Goal: Information Seeking & Learning: Find specific fact

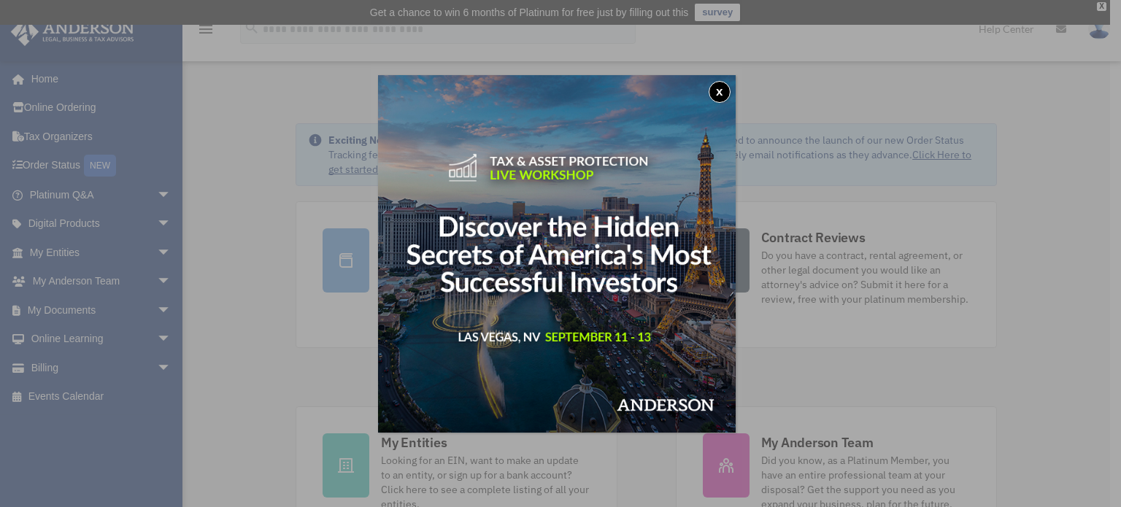
click at [723, 88] on button "x" at bounding box center [720, 92] width 22 height 22
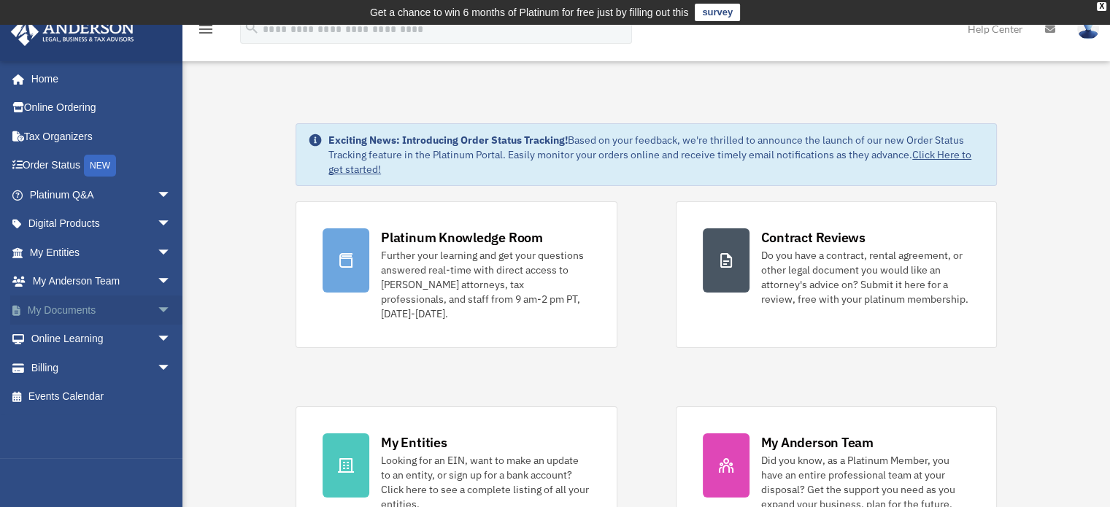
click at [157, 306] on span "arrow_drop_down" at bounding box center [171, 311] width 29 height 30
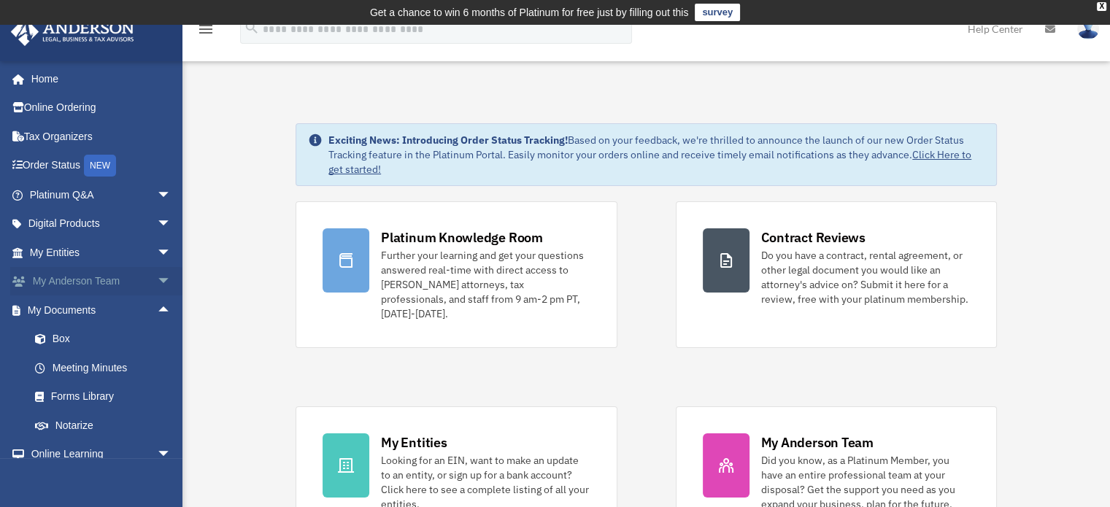
click at [113, 281] on link "My Anderson Team arrow_drop_down" at bounding box center [101, 281] width 183 height 29
click at [157, 248] on span "arrow_drop_down" at bounding box center [171, 253] width 29 height 30
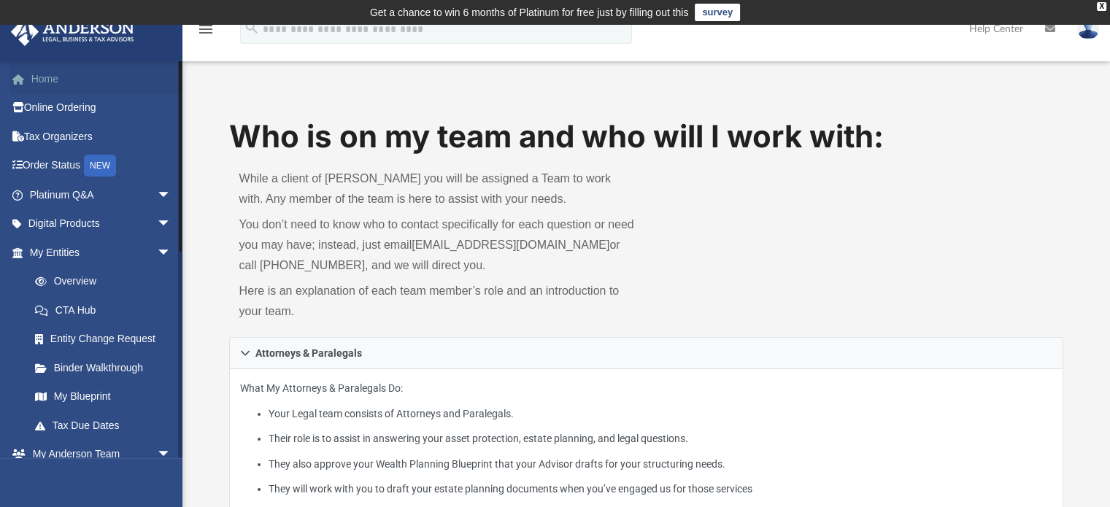
click at [50, 74] on link "Home" at bounding box center [101, 78] width 183 height 29
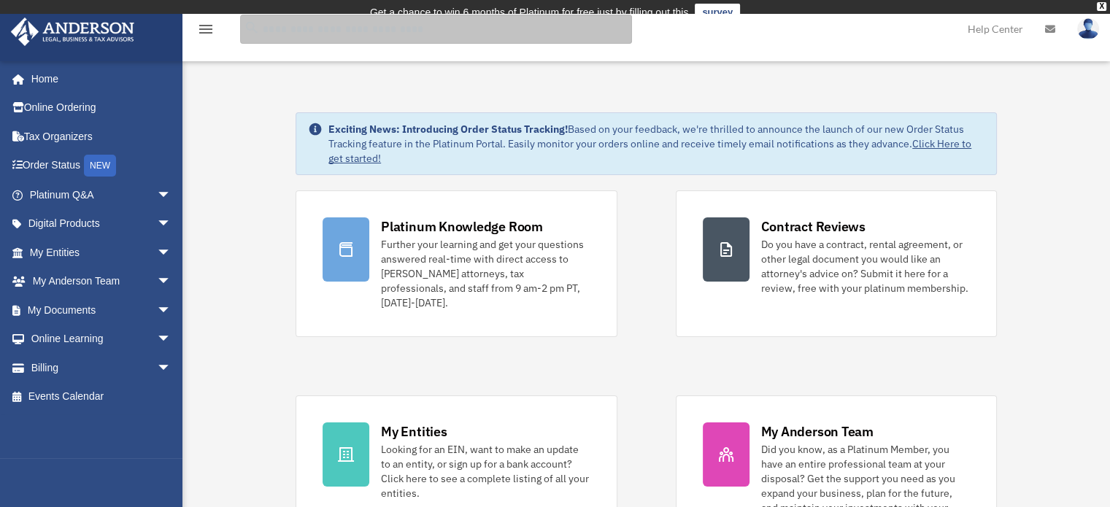
click at [289, 26] on input "search" at bounding box center [436, 29] width 392 height 29
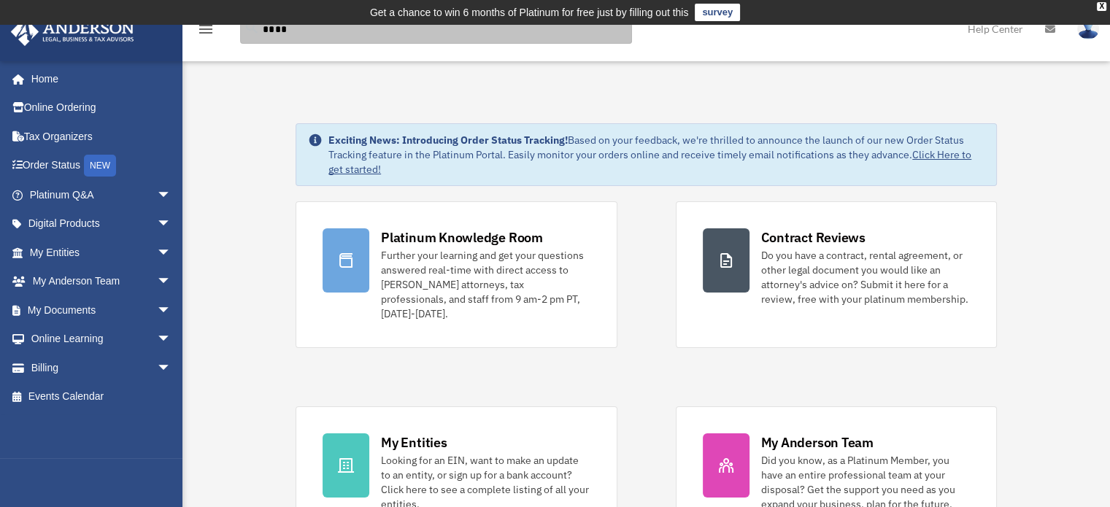
type input "****"
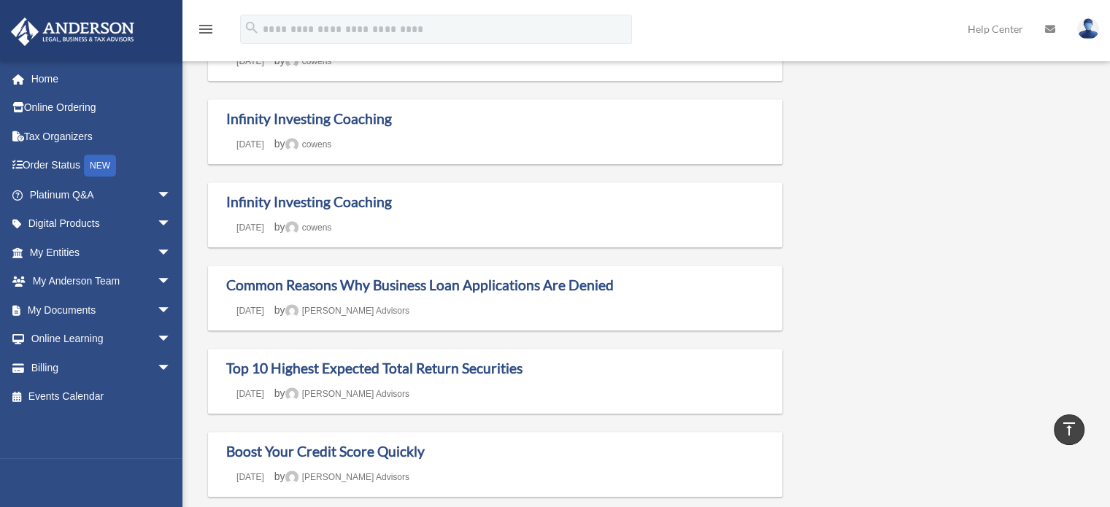
scroll to position [841, 0]
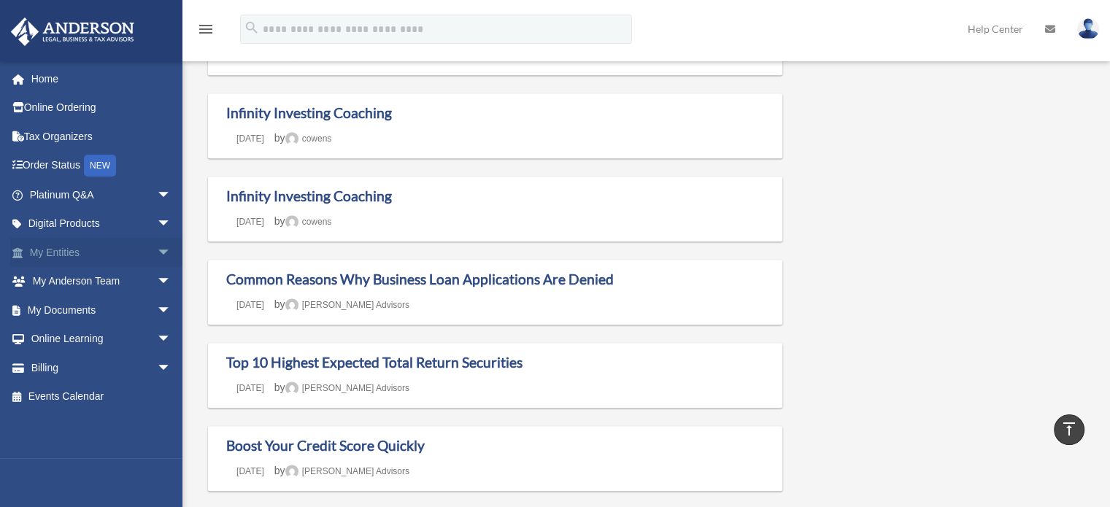
click at [157, 250] on span "arrow_drop_down" at bounding box center [171, 253] width 29 height 30
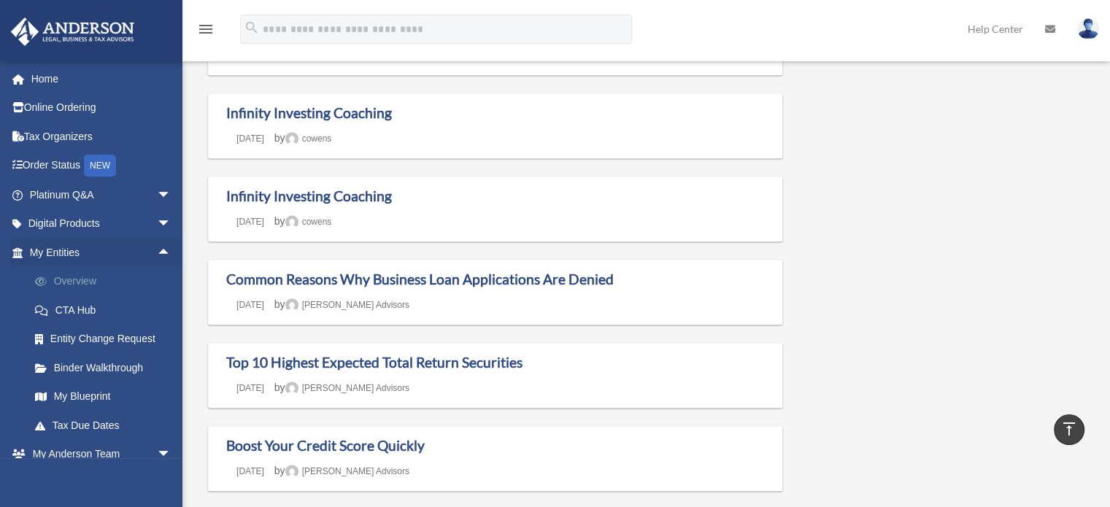
click at [123, 286] on link "Overview" at bounding box center [106, 281] width 173 height 29
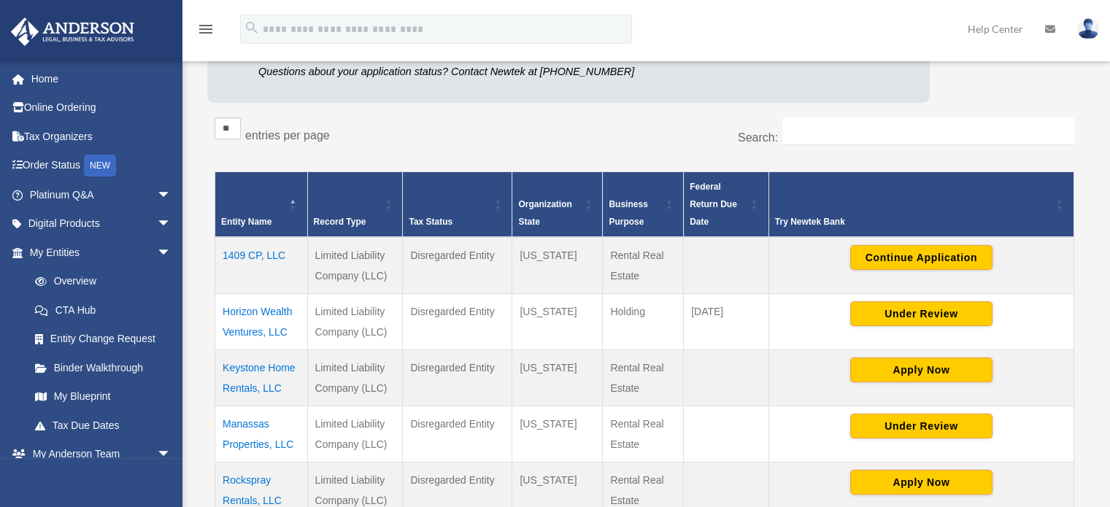
scroll to position [224, 0]
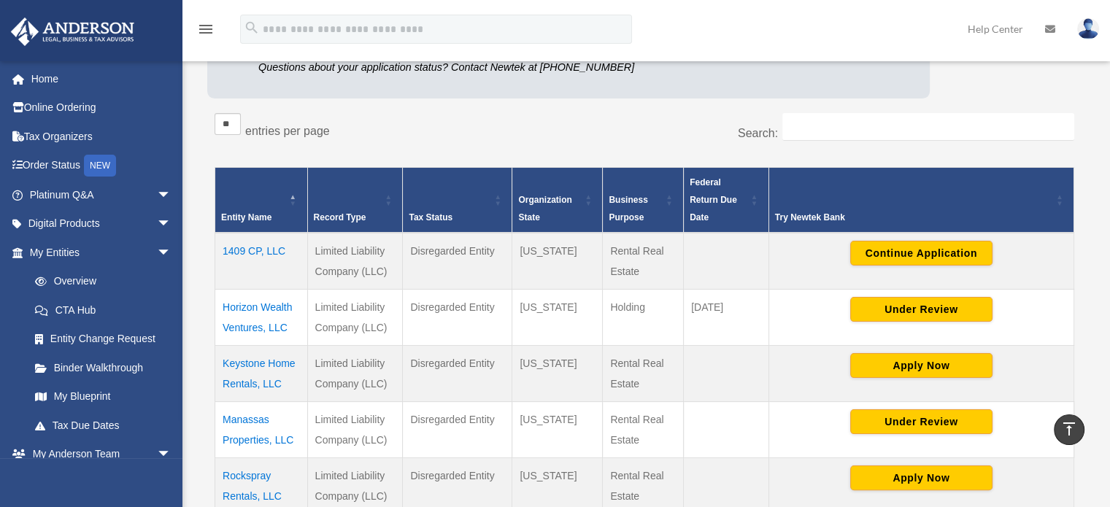
click at [246, 414] on td "Manassas Properties, LLC" at bounding box center [261, 430] width 93 height 56
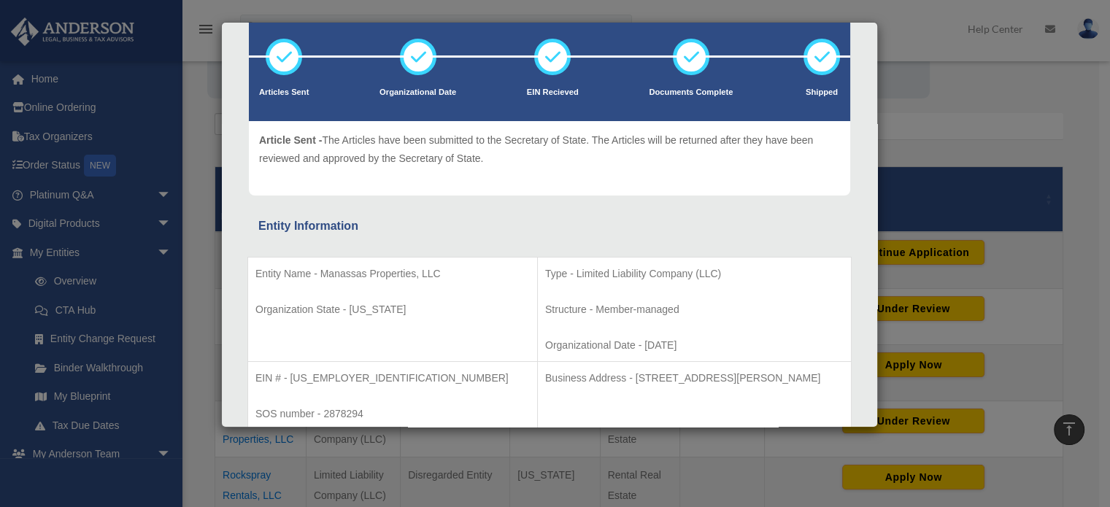
scroll to position [0, 0]
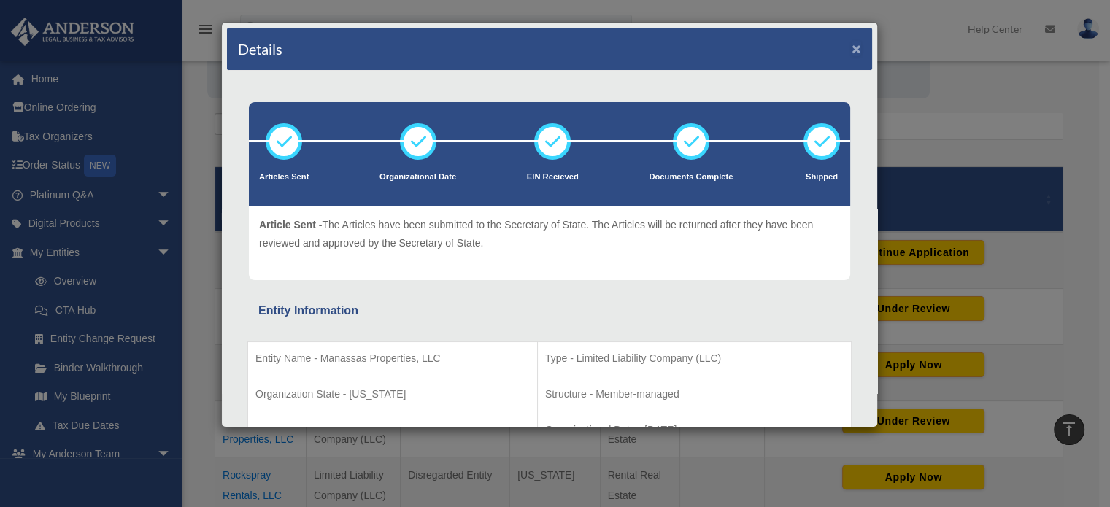
click at [852, 49] on button "×" at bounding box center [856, 48] width 9 height 15
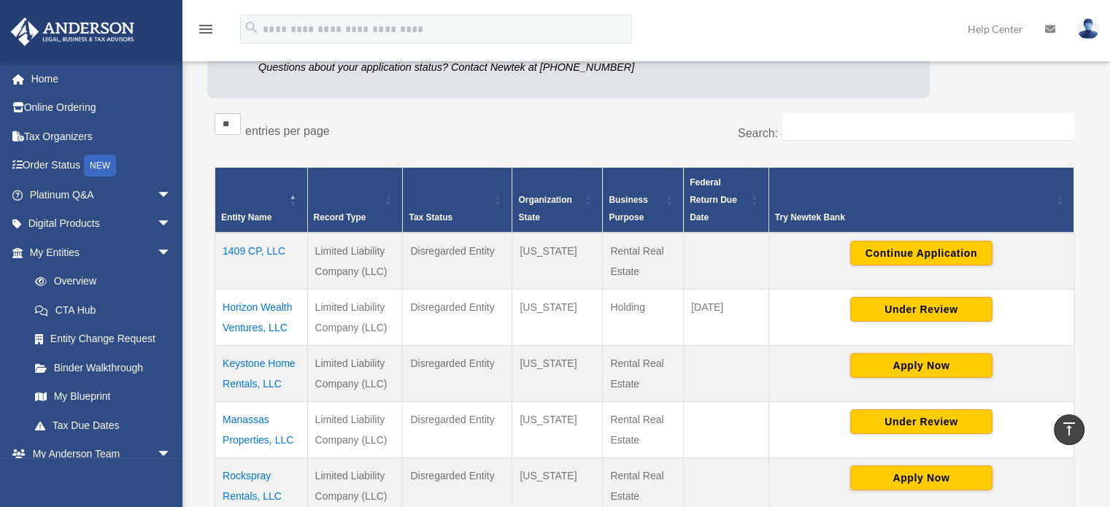
click at [1052, 28] on icon at bounding box center [1050, 29] width 10 height 10
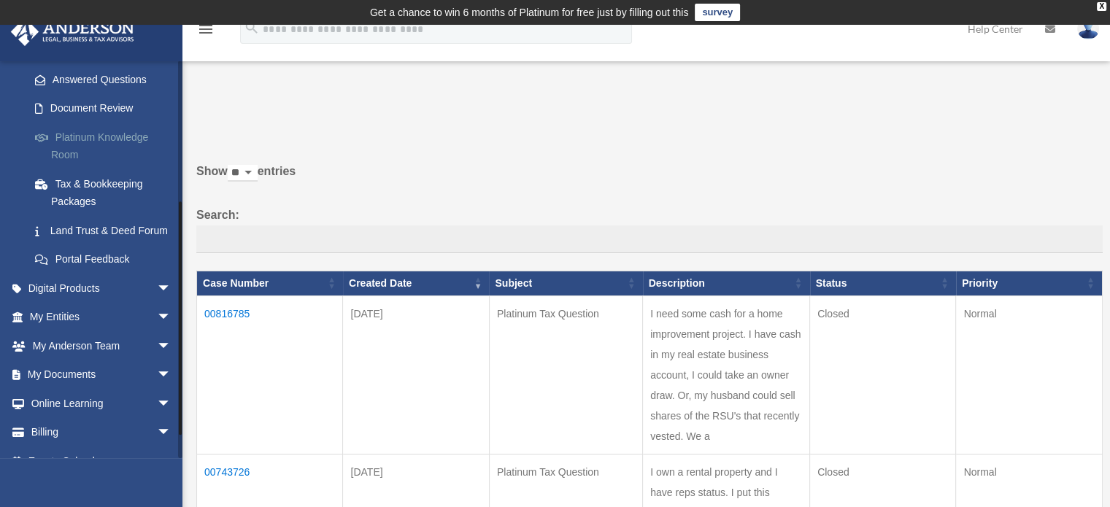
scroll to position [269, 0]
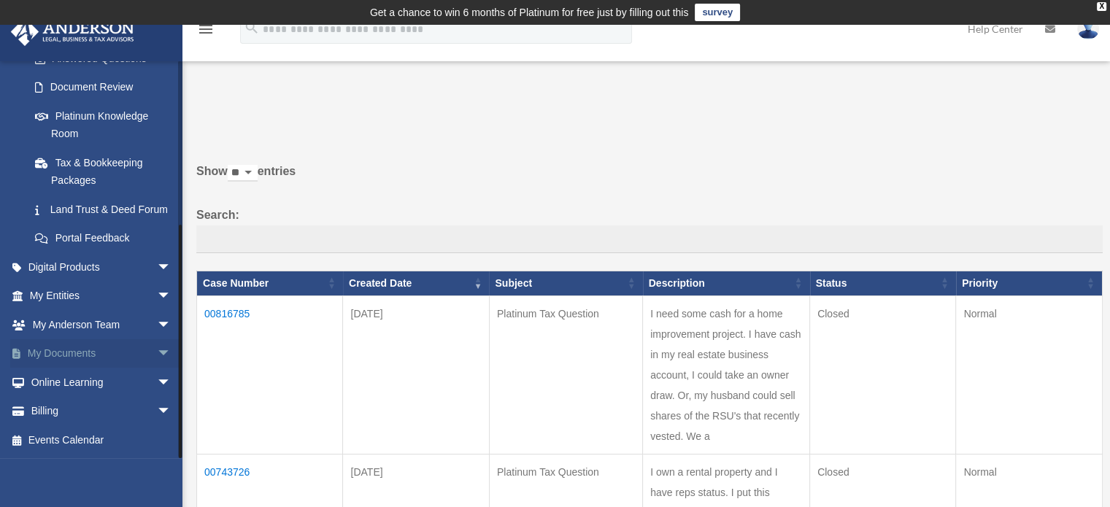
click at [157, 356] on span "arrow_drop_down" at bounding box center [171, 354] width 29 height 30
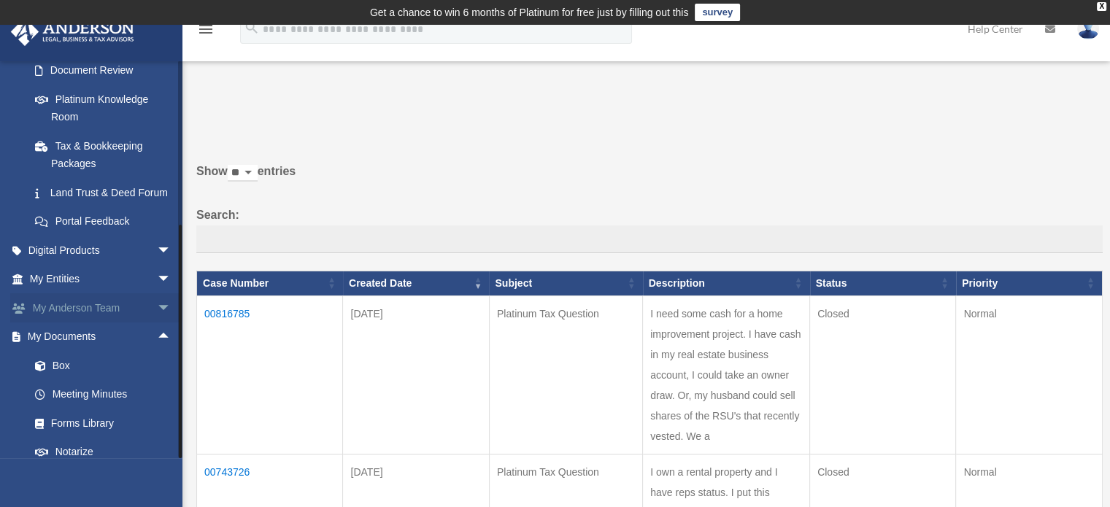
click at [157, 323] on span "arrow_drop_down" at bounding box center [171, 308] width 29 height 30
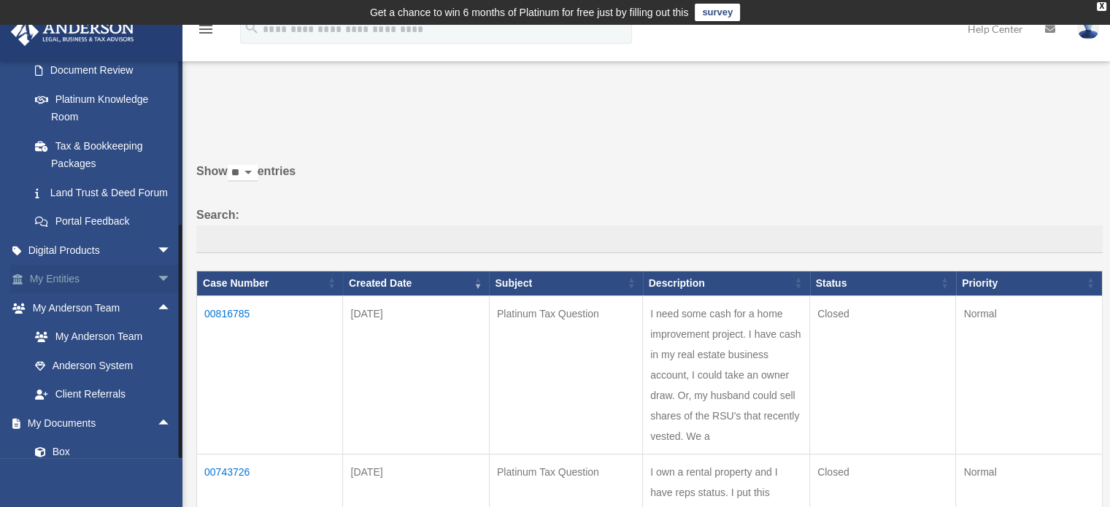
click at [157, 295] on span "arrow_drop_down" at bounding box center [171, 280] width 29 height 30
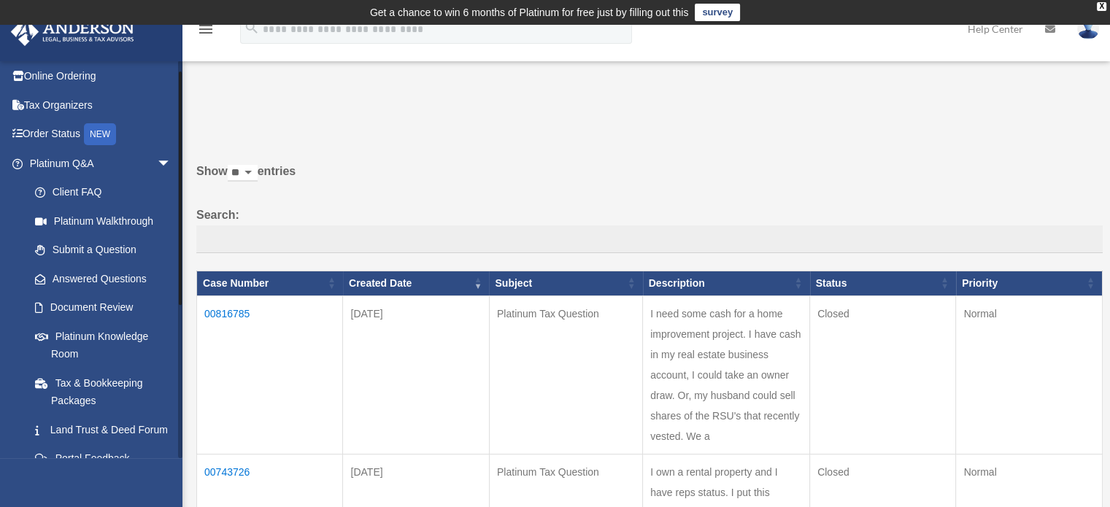
scroll to position [29, 0]
click at [73, 166] on link "Platinum Q&A arrow_drop_down" at bounding box center [101, 165] width 183 height 29
click at [93, 307] on link "Document Review" at bounding box center [106, 310] width 173 height 29
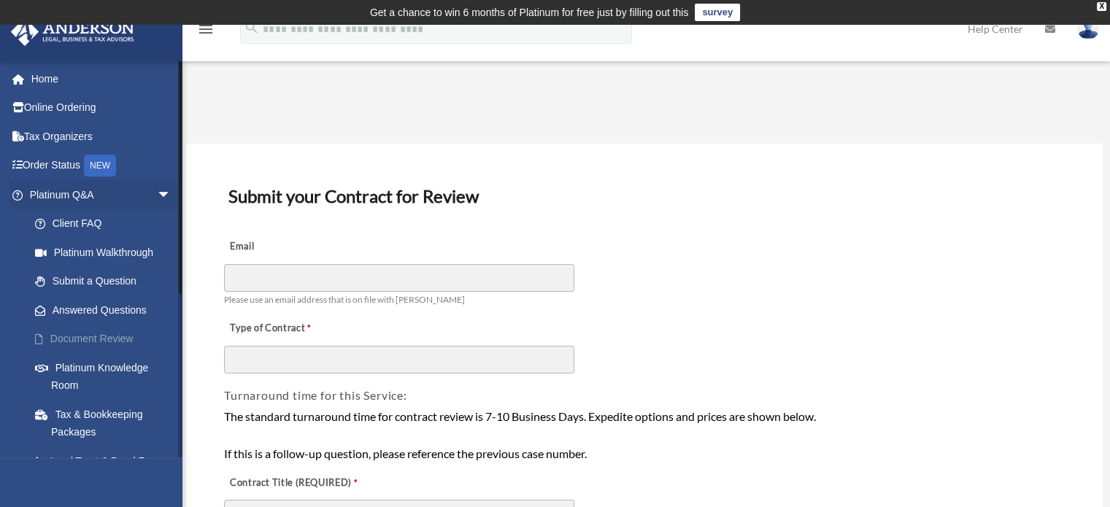
click at [85, 345] on link "Document Review" at bounding box center [106, 339] width 173 height 29
click at [157, 191] on span "arrow_drop_down" at bounding box center [171, 195] width 29 height 30
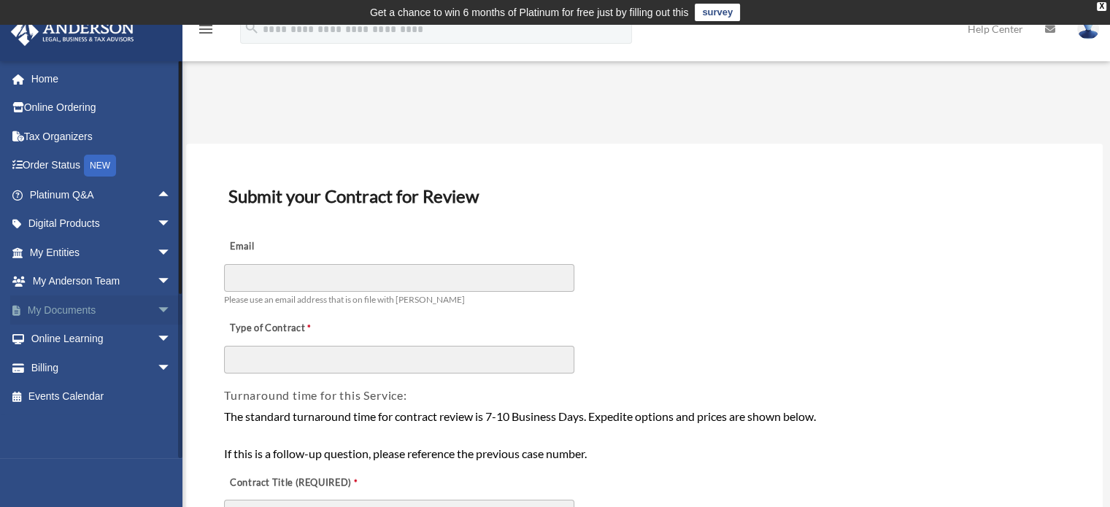
click at [81, 309] on link "My Documents arrow_drop_down" at bounding box center [101, 310] width 183 height 29
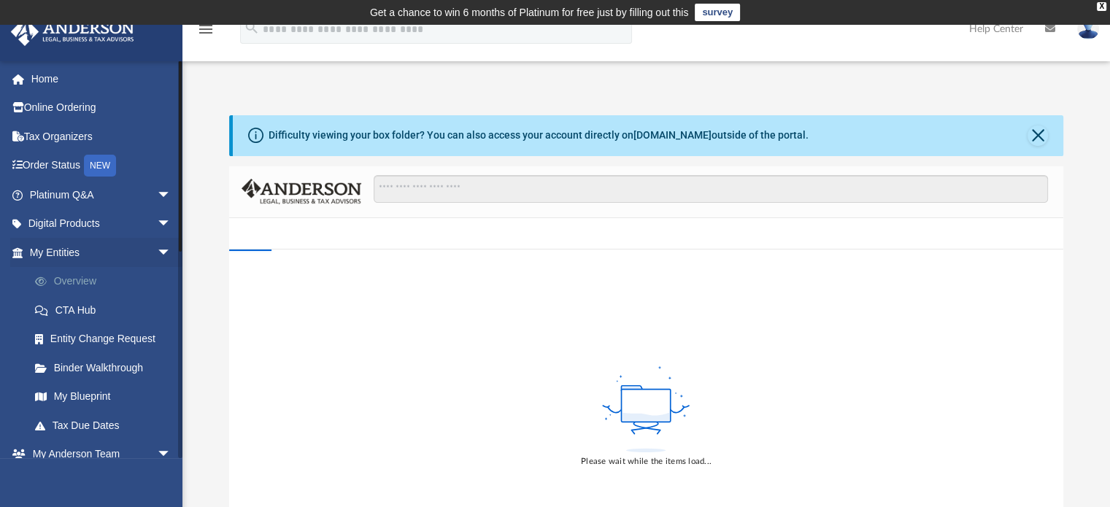
click at [84, 279] on link "Overview" at bounding box center [106, 281] width 173 height 29
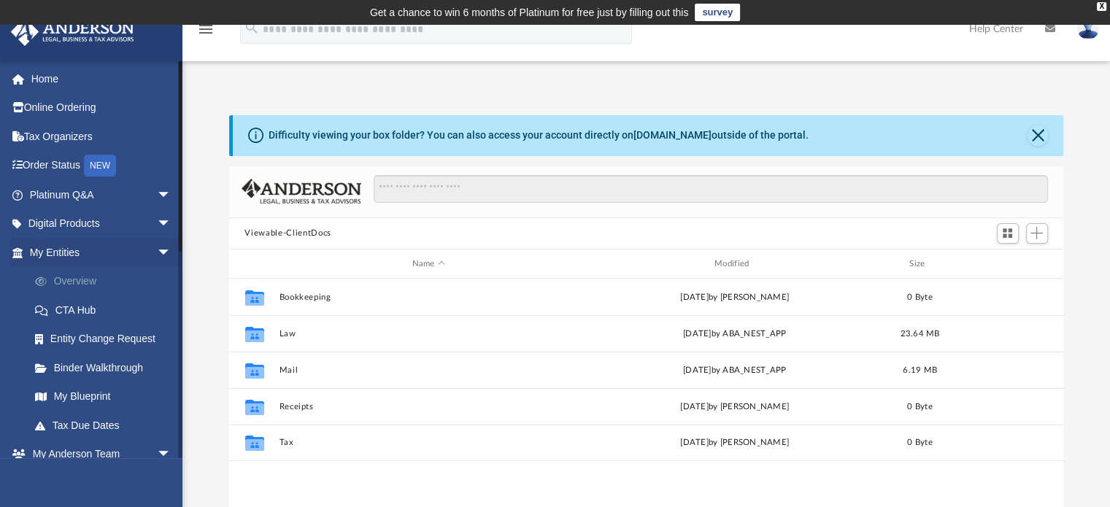
scroll to position [320, 823]
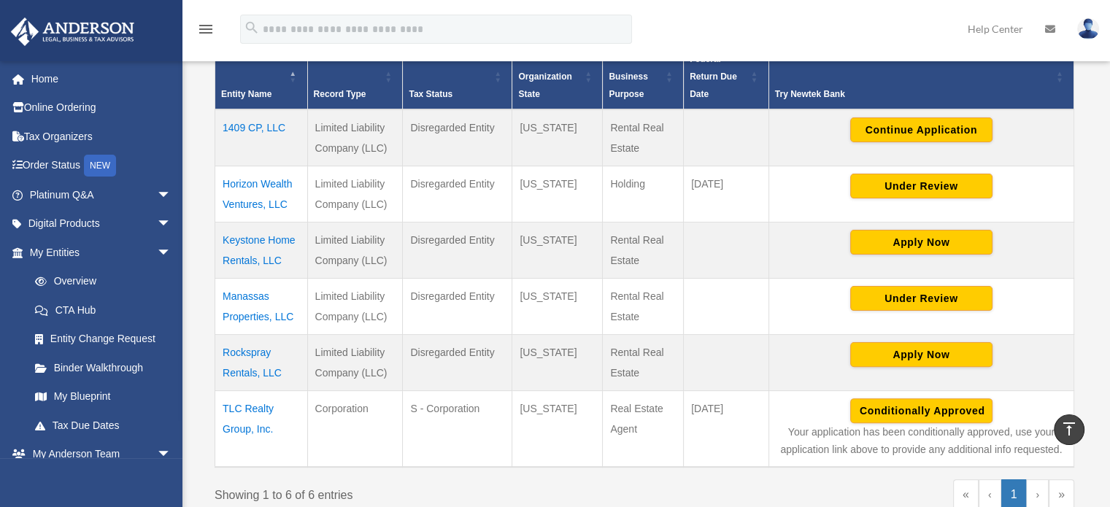
scroll to position [348, 0]
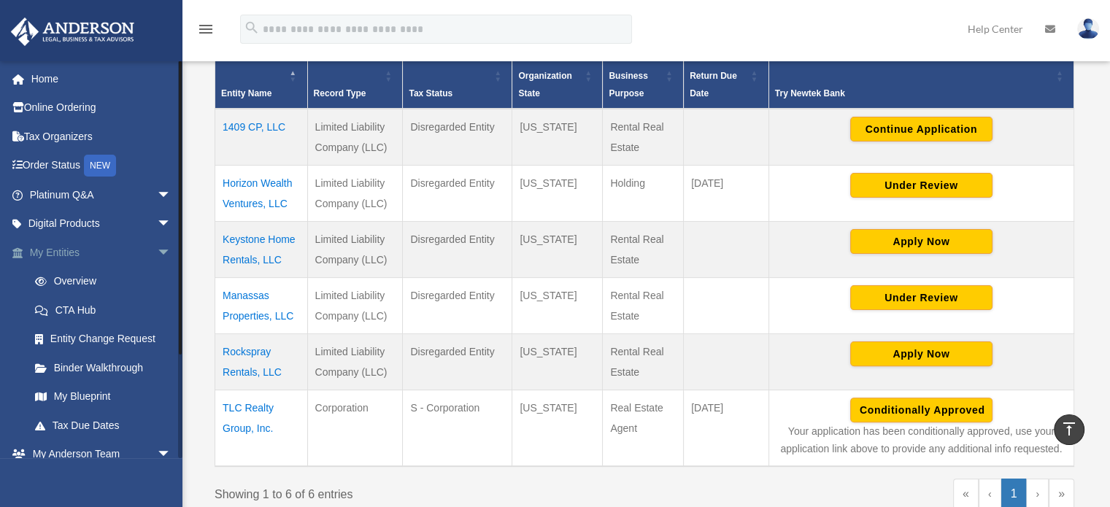
click at [157, 253] on span "arrow_drop_down" at bounding box center [171, 253] width 29 height 30
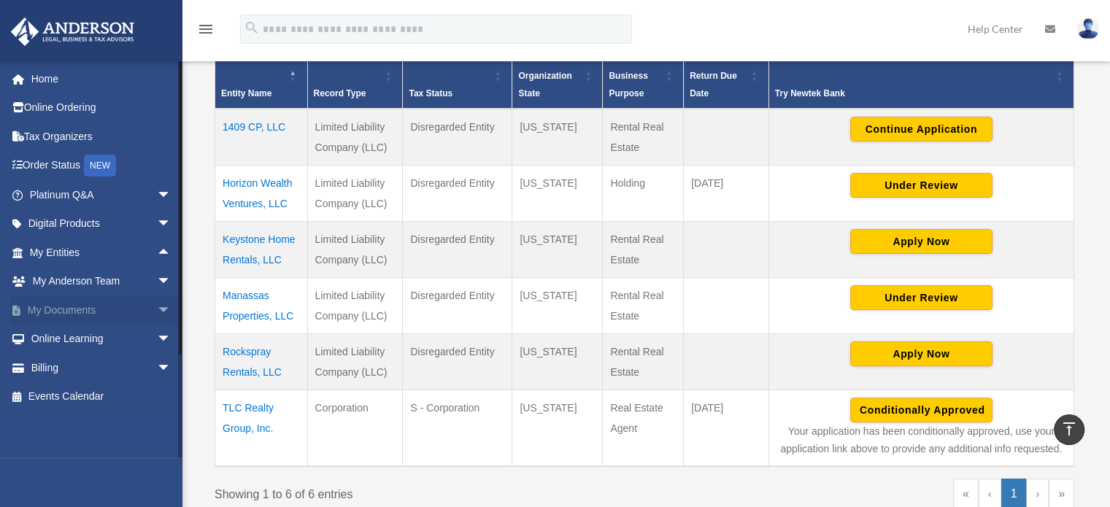
click at [98, 315] on link "My Documents arrow_drop_down" at bounding box center [101, 310] width 183 height 29
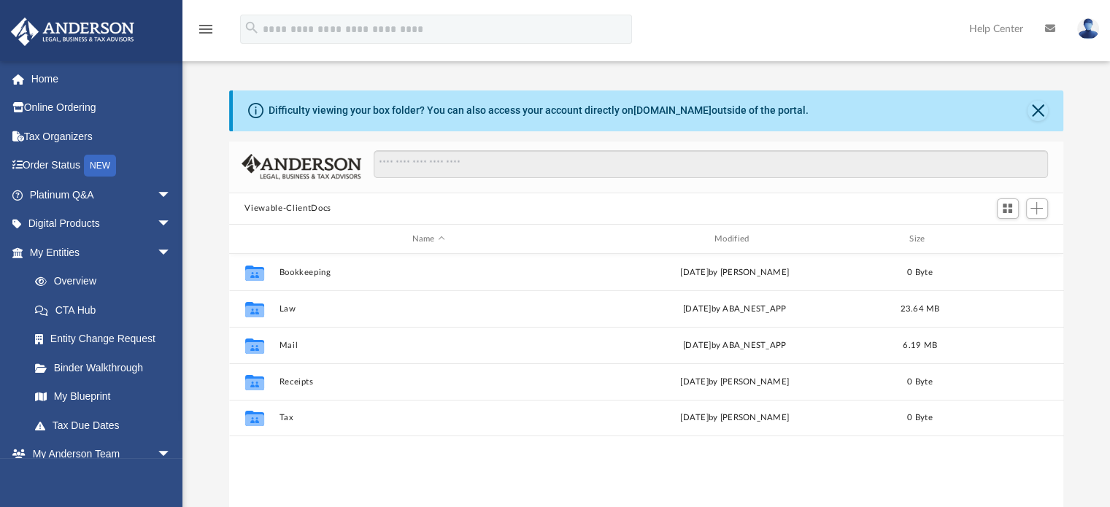
scroll to position [320, 823]
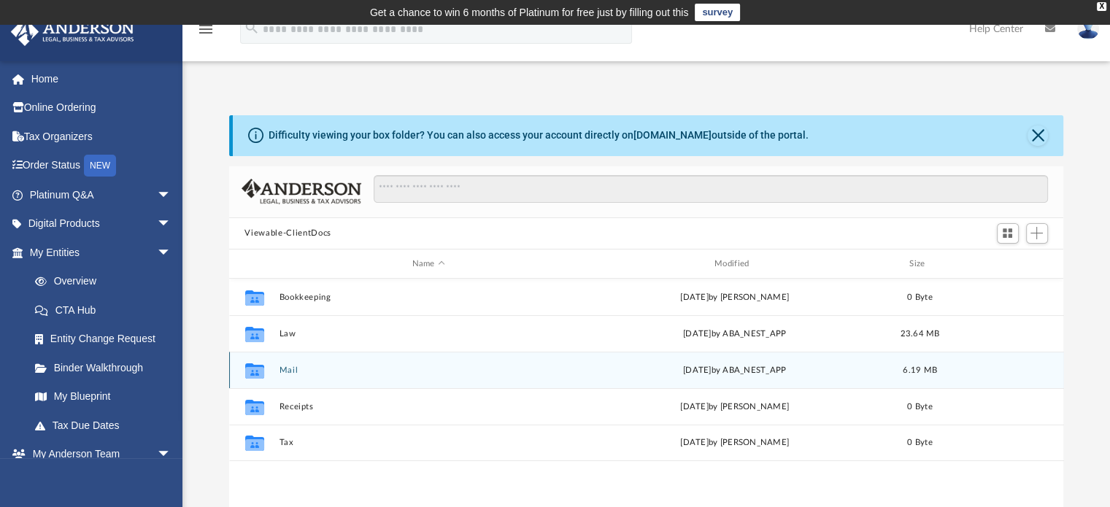
click at [291, 366] on button "Mail" at bounding box center [428, 370] width 299 height 9
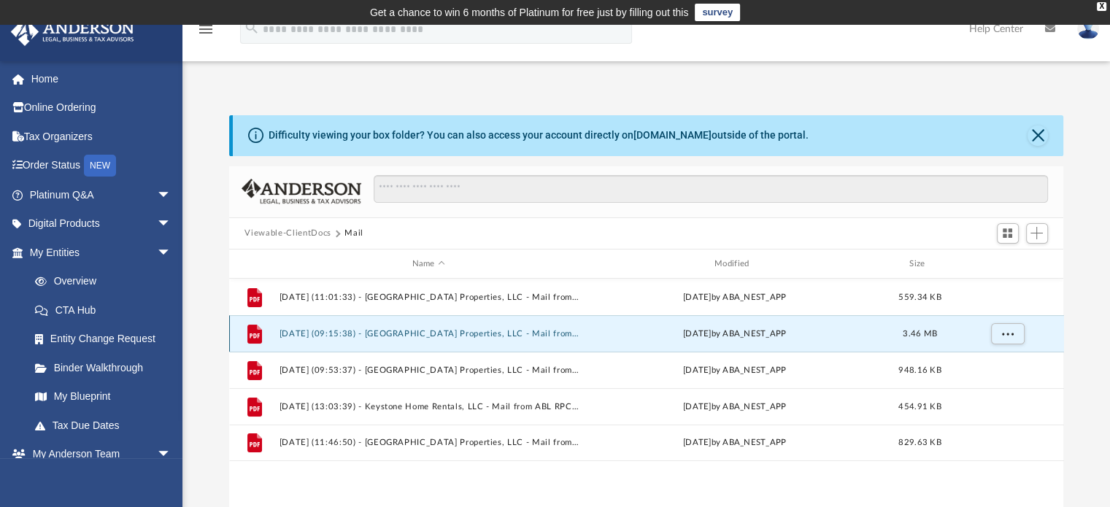
click at [409, 335] on button "2024.09.06 (09:15:38) - Manassas Properties, LLC - Mail from Tryon Title Agency…" at bounding box center [428, 333] width 299 height 9
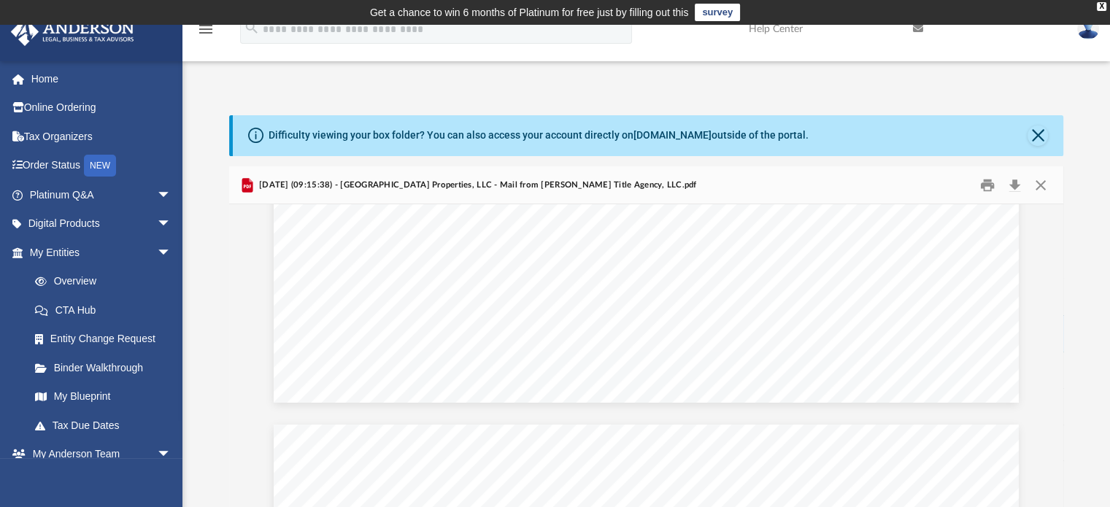
scroll to position [0, 0]
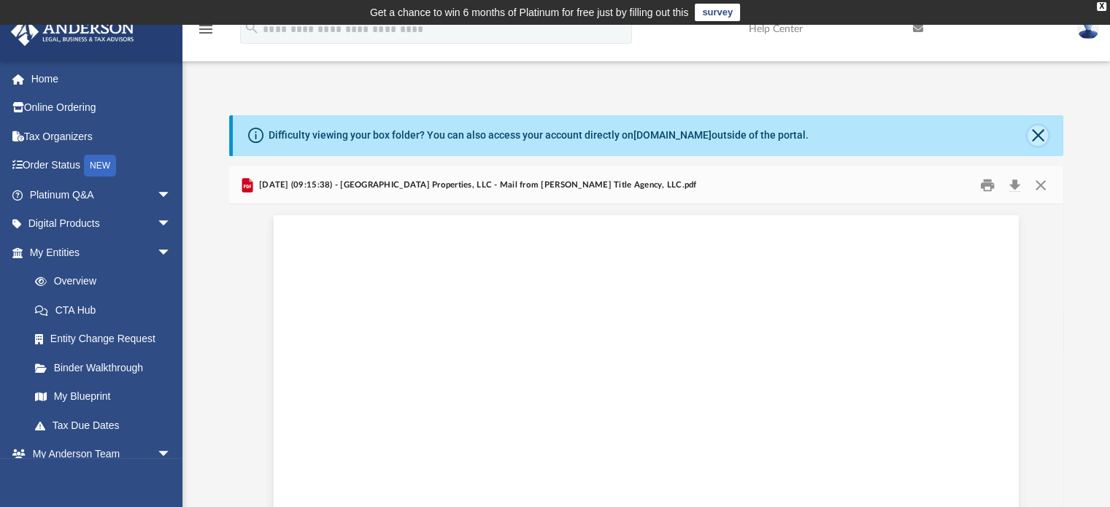
click at [1033, 139] on button "Close" at bounding box center [1038, 136] width 20 height 20
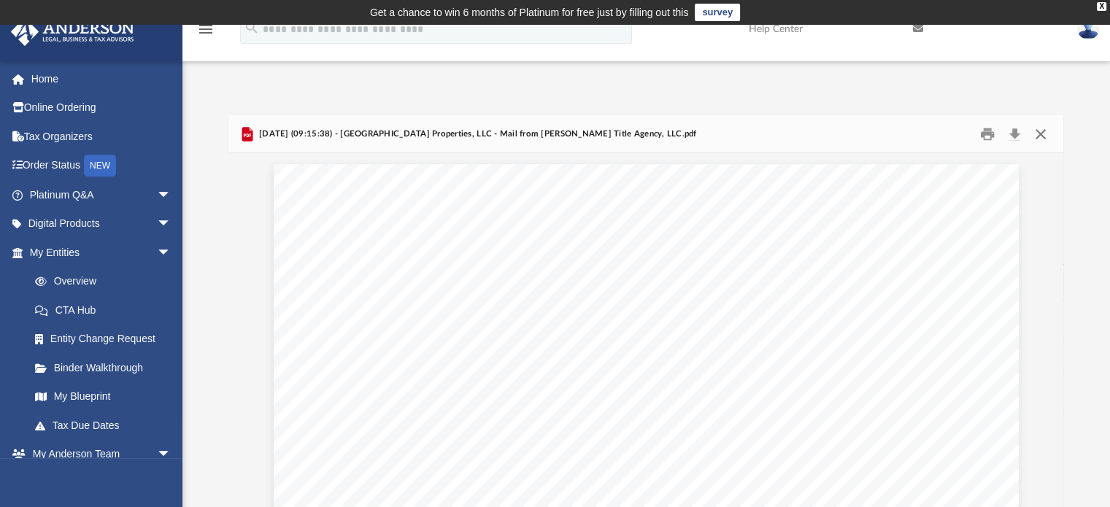
click at [1043, 137] on button "Close" at bounding box center [1041, 134] width 26 height 23
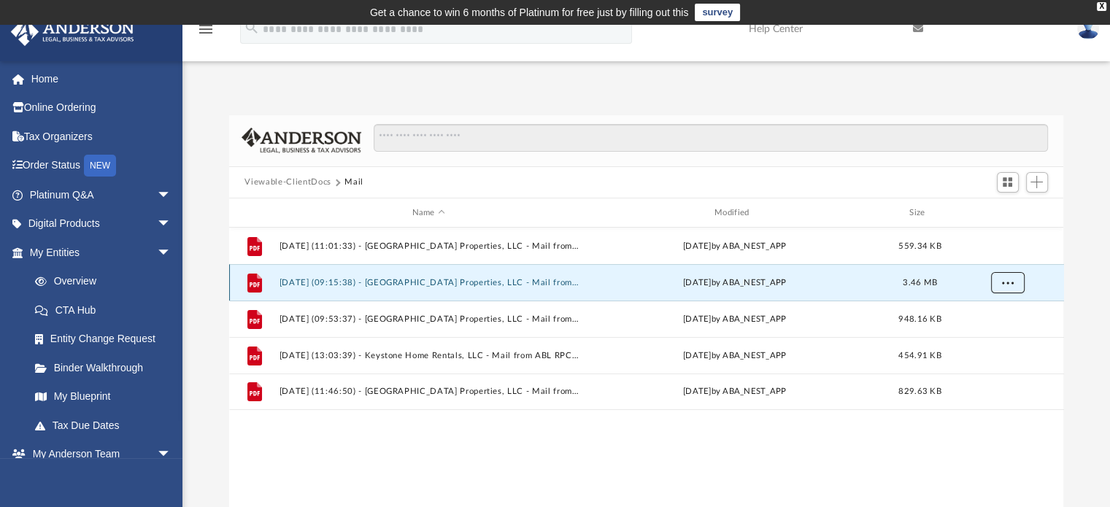
click at [1009, 280] on span "More options" at bounding box center [1008, 283] width 12 height 8
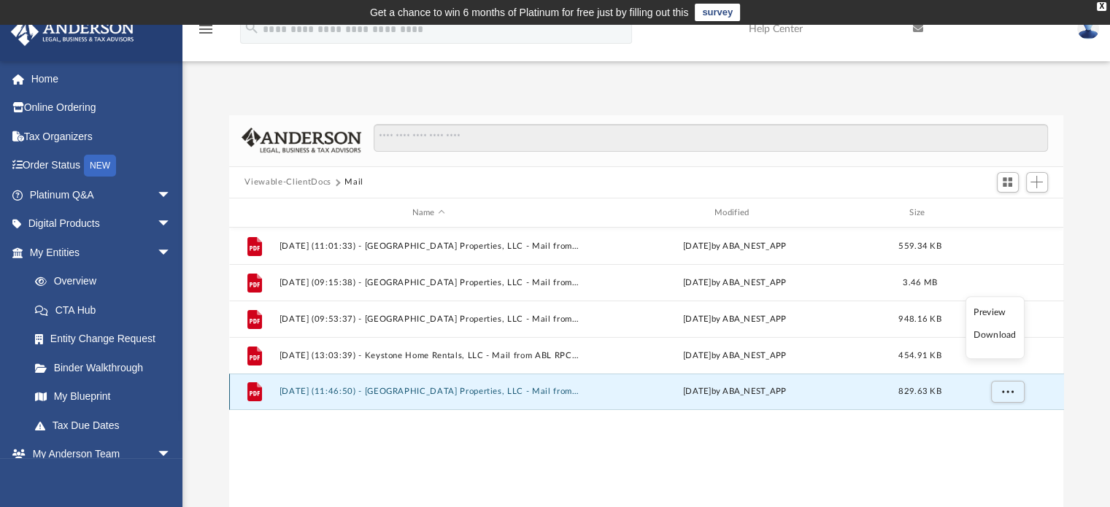
click at [526, 392] on button "2025.07.24 (11:46:50) - Manassas Properties, LLC - Mail from WAKE COUNTY TAX AD…" at bounding box center [428, 392] width 299 height 9
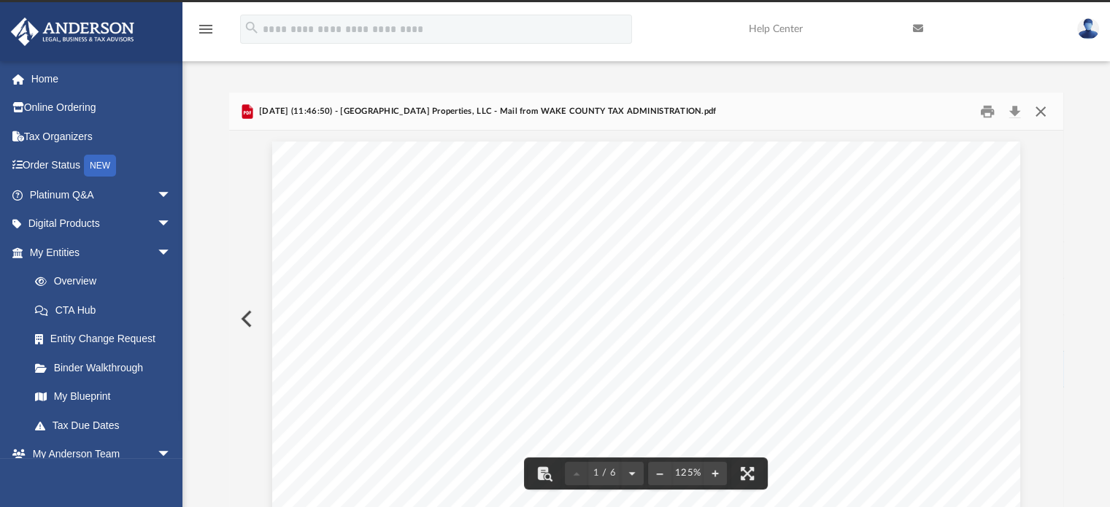
click at [1043, 110] on button "Close" at bounding box center [1041, 111] width 26 height 23
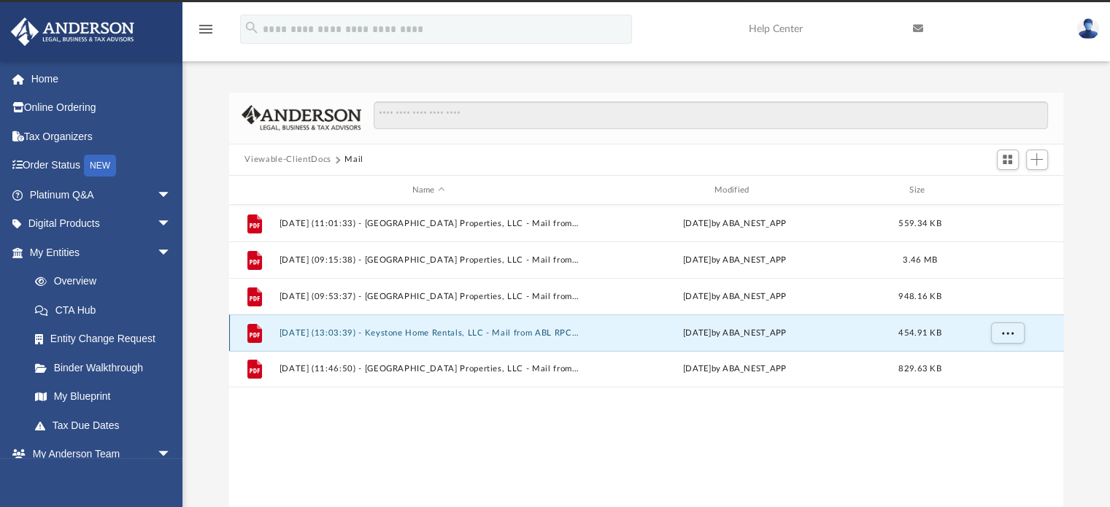
click at [530, 329] on button "2025.02.13 (13:03:39) - Keystone Home Rentals, LLC - Mail from ABL RPC RESIDENT…" at bounding box center [428, 333] width 299 height 9
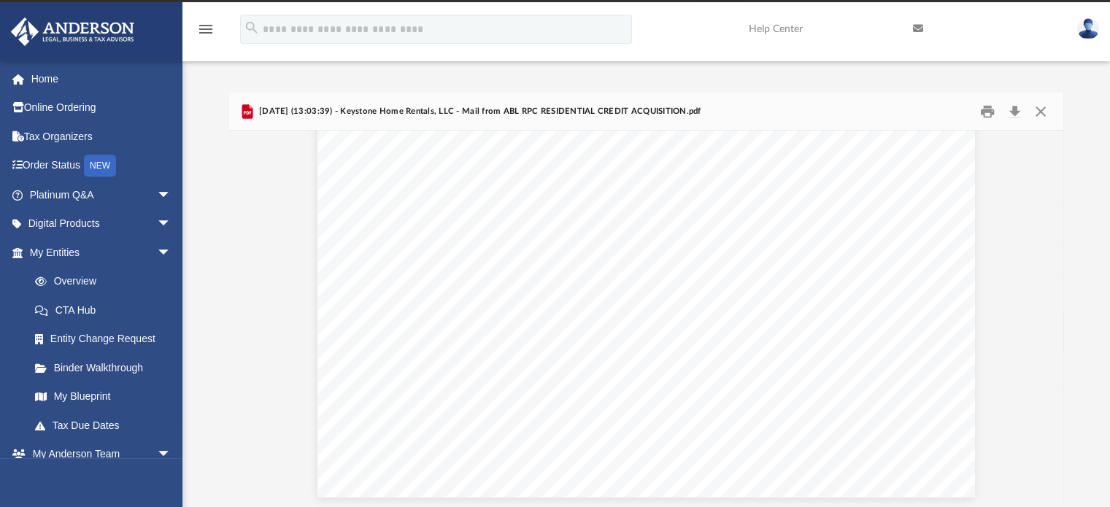
scroll to position [0, 0]
click at [1019, 112] on button "Download" at bounding box center [1015, 111] width 26 height 23
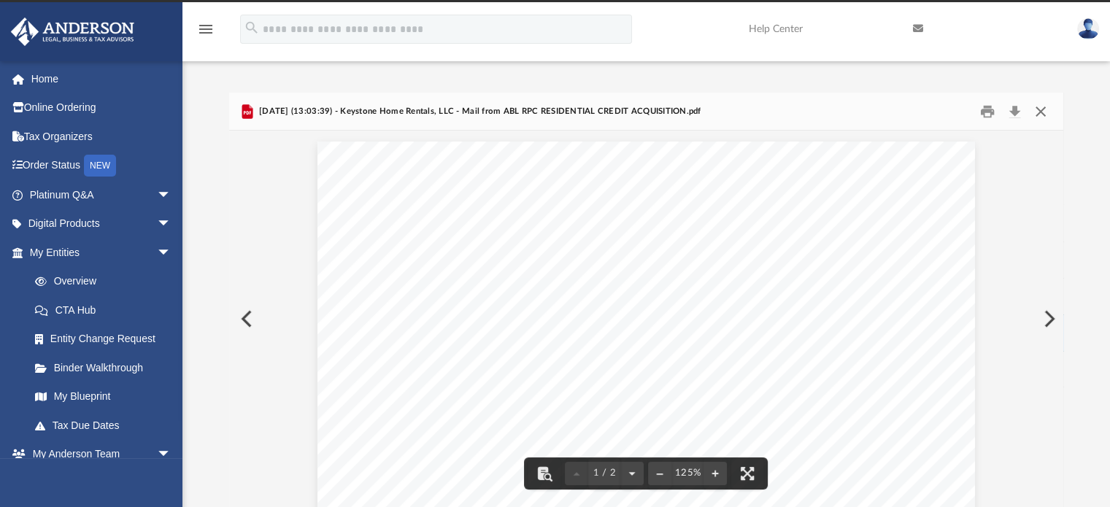
click at [1043, 112] on button "Close" at bounding box center [1041, 111] width 26 height 23
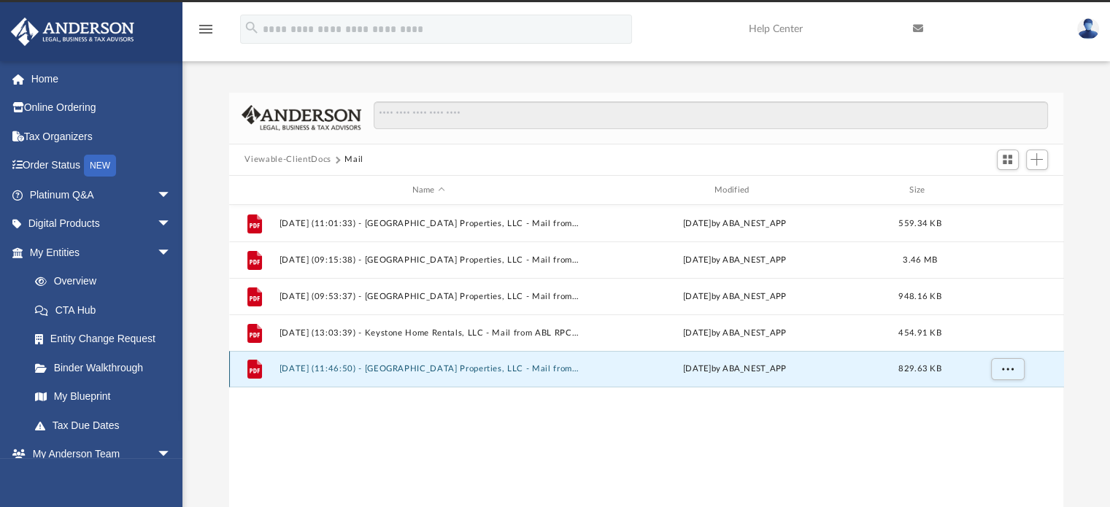
click at [485, 370] on button "2025.07.24 (11:46:50) - Manassas Properties, LLC - Mail from WAKE COUNTY TAX AD…" at bounding box center [428, 369] width 299 height 9
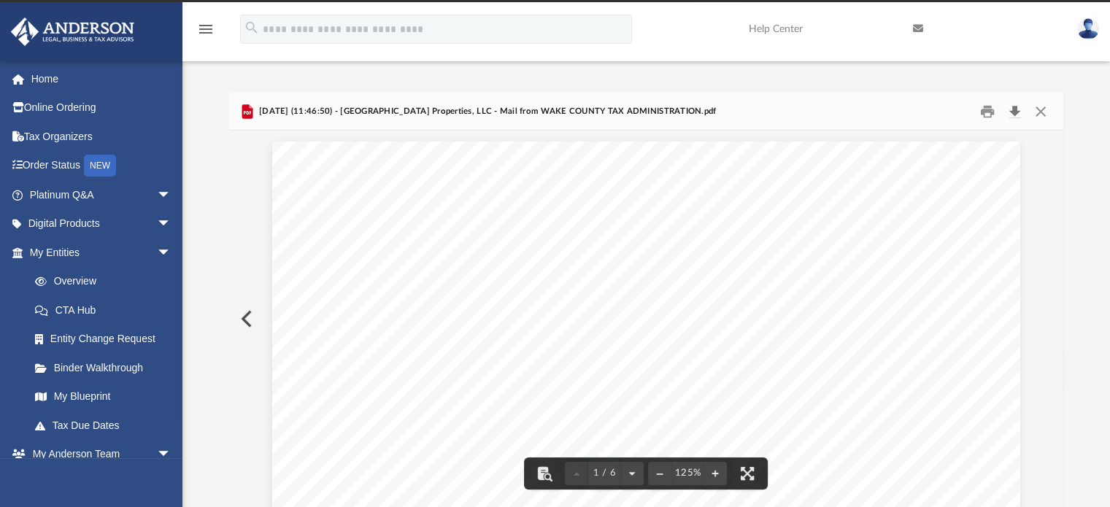
click at [1015, 110] on button "Download" at bounding box center [1015, 111] width 26 height 23
click at [1015, 113] on button "Download" at bounding box center [1015, 111] width 26 height 23
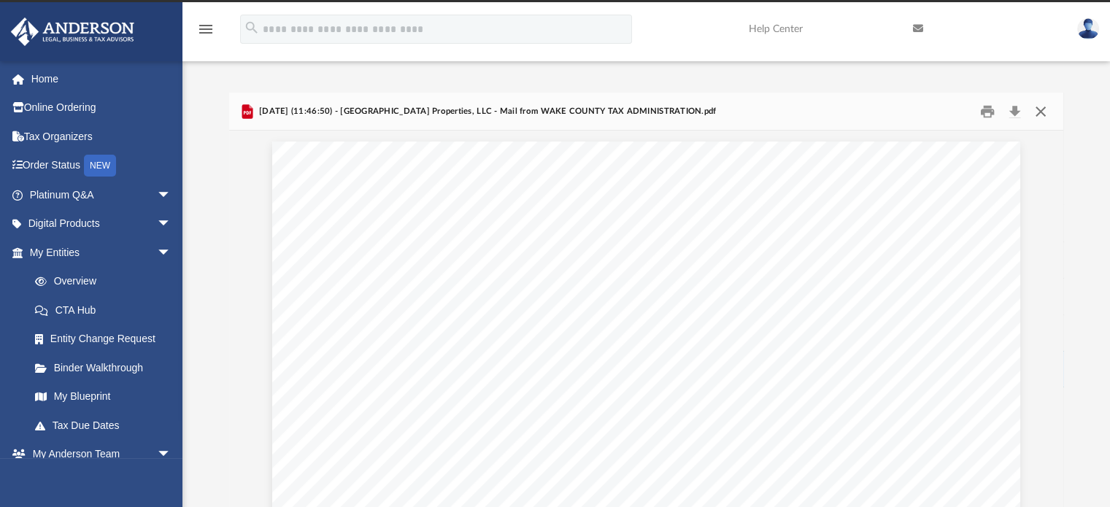
click at [1040, 110] on button "Close" at bounding box center [1041, 111] width 26 height 23
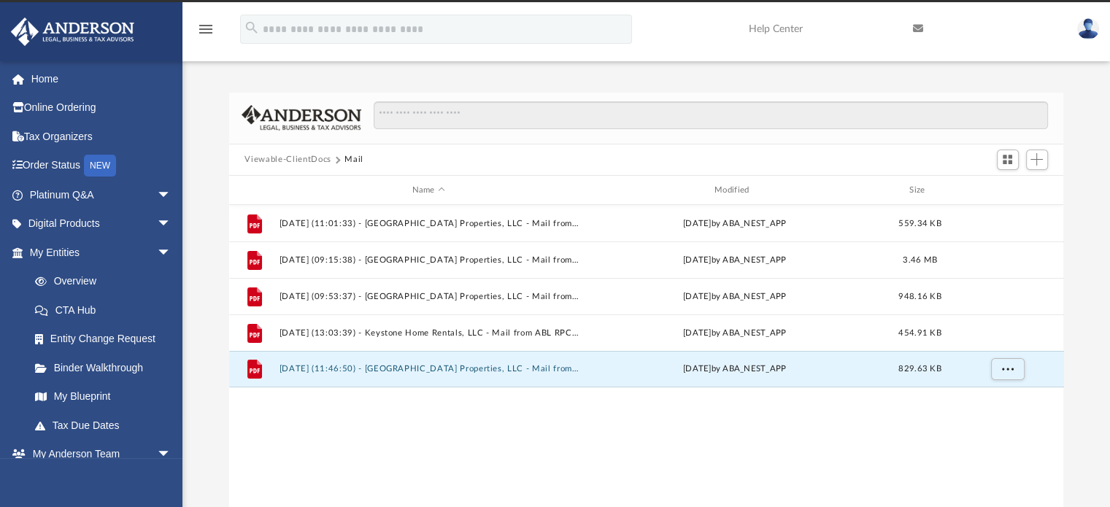
click at [295, 156] on button "Viewable-ClientDocs" at bounding box center [288, 159] width 86 height 13
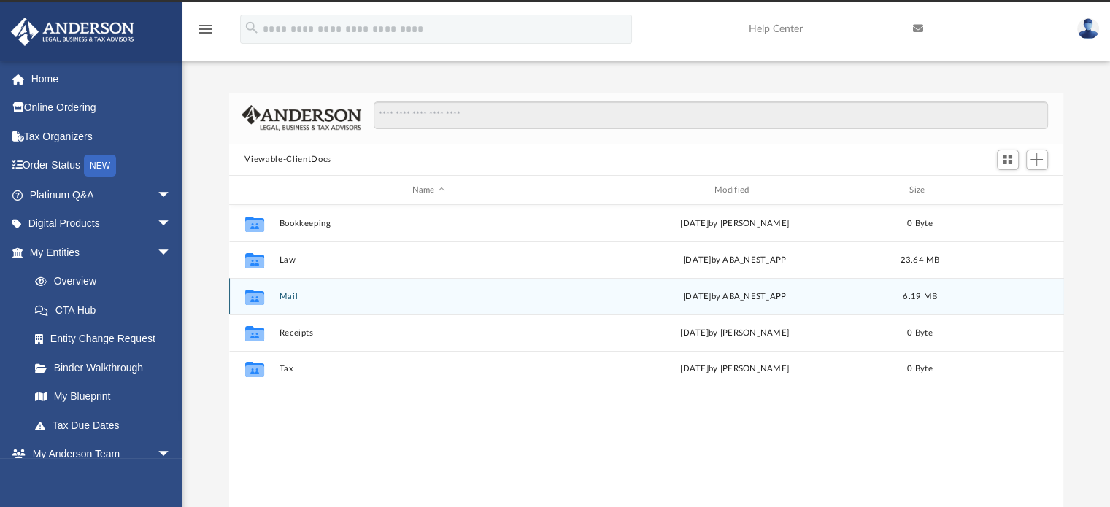
click at [283, 294] on button "Mail" at bounding box center [428, 296] width 299 height 9
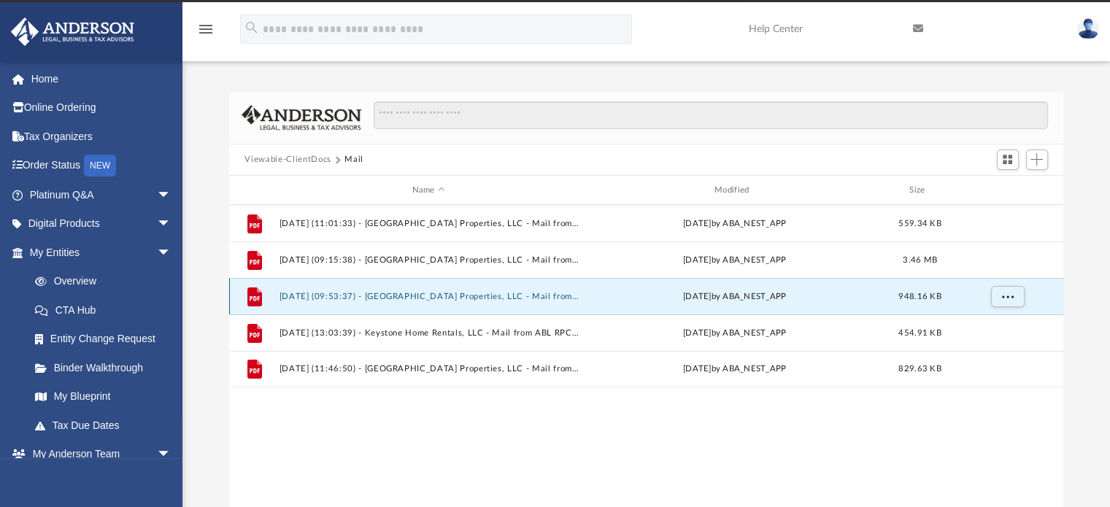
click at [535, 292] on button "2024.09.06 (09:53:37) - Manassas Properties, LLC - Mail from Wayne Goodwin.pdf" at bounding box center [428, 296] width 299 height 9
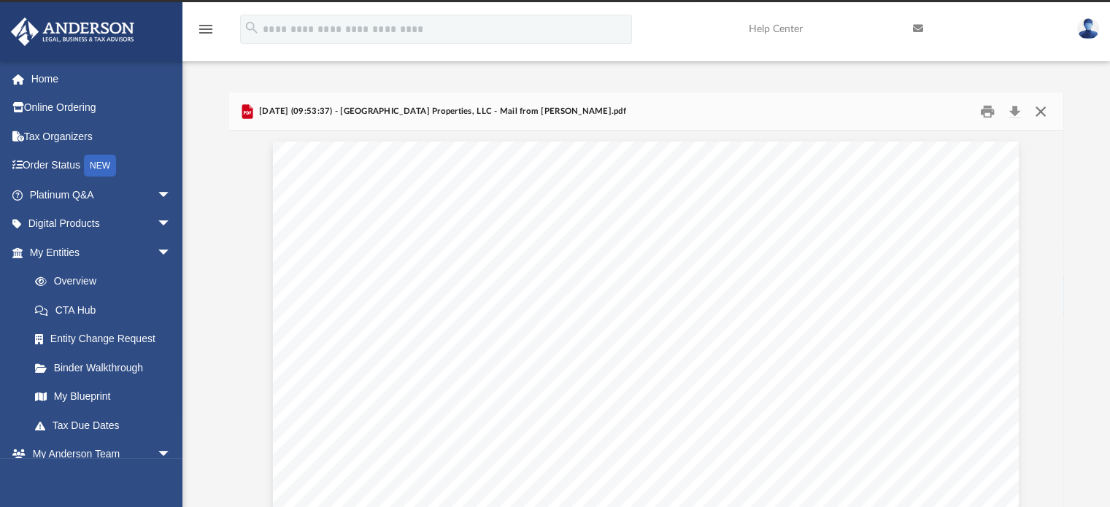
click at [1040, 110] on button "Close" at bounding box center [1041, 111] width 26 height 23
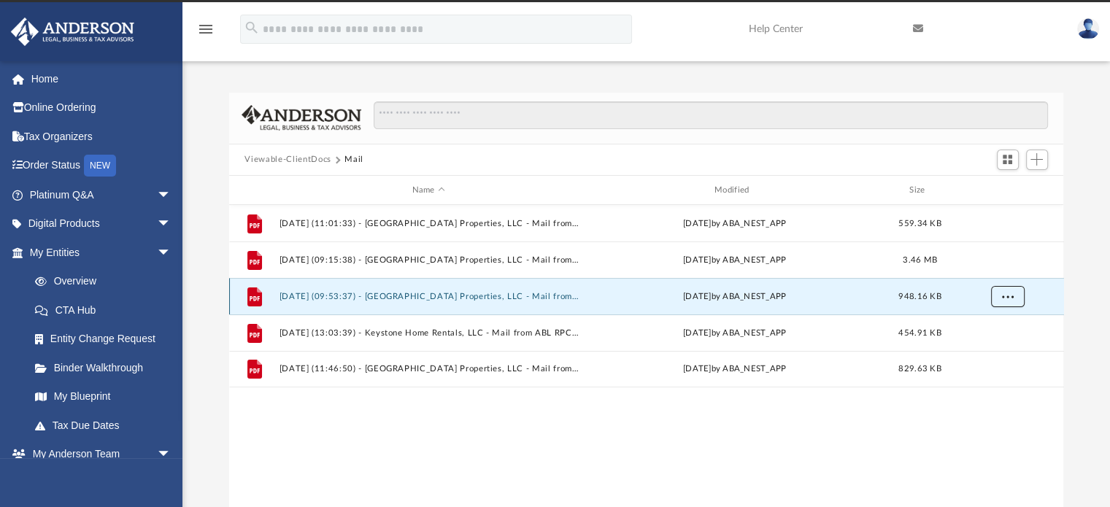
click at [1010, 298] on span "More options" at bounding box center [1008, 297] width 12 height 8
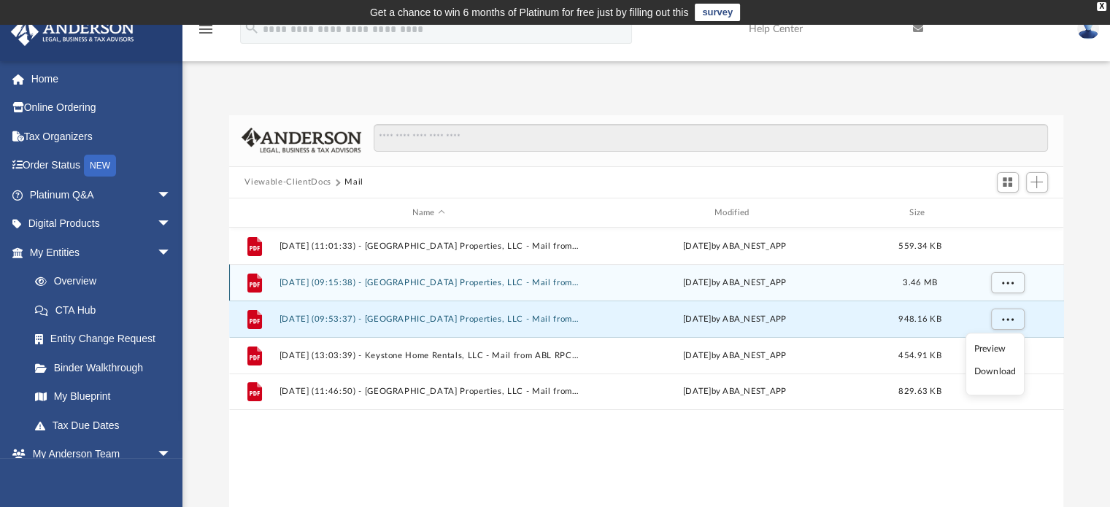
click at [343, 282] on button "2024.09.06 (09:15:38) - Manassas Properties, LLC - Mail from Tryon Title Agency…" at bounding box center [428, 282] width 299 height 9
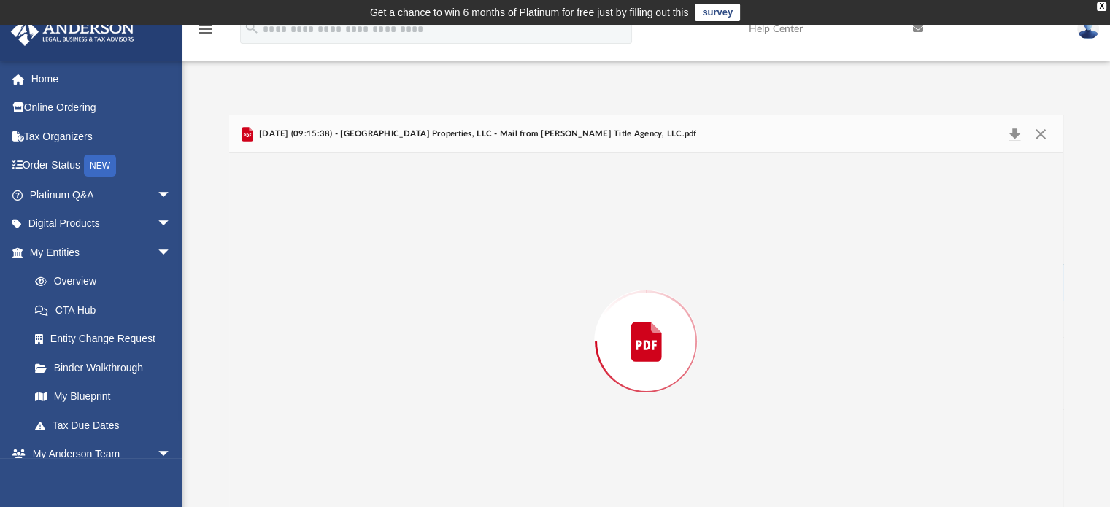
scroll to position [23, 0]
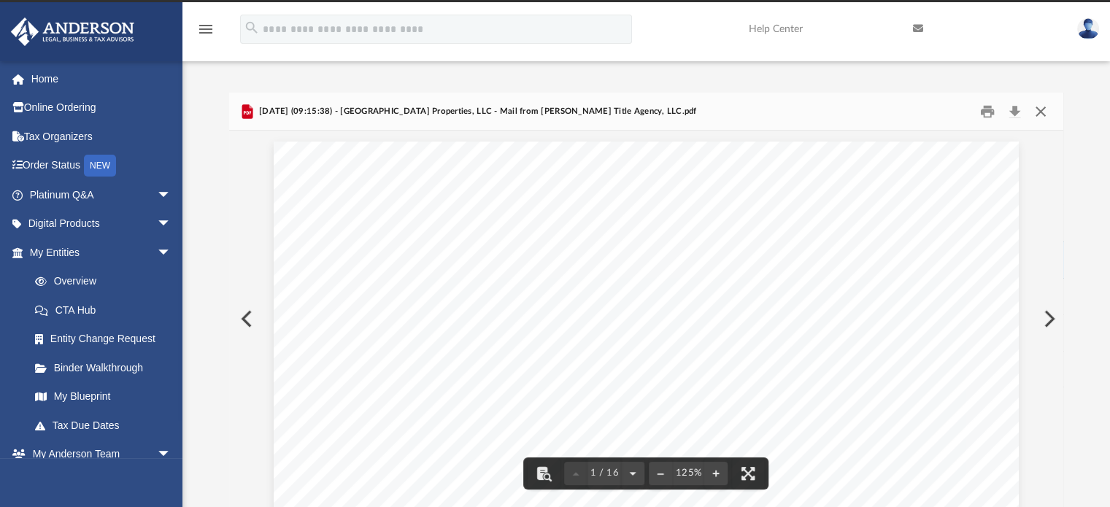
click at [1042, 110] on button "Close" at bounding box center [1041, 111] width 26 height 23
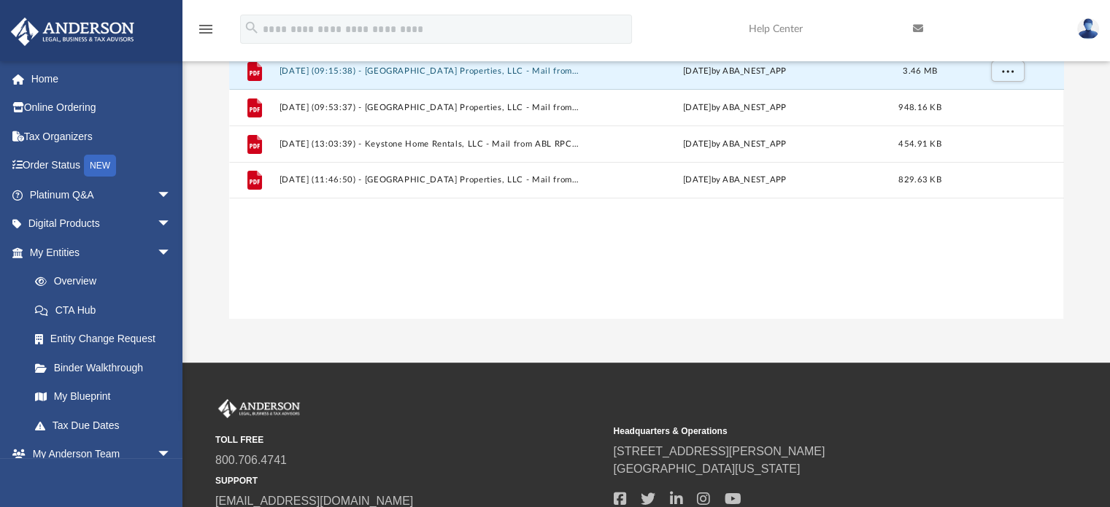
scroll to position [0, 0]
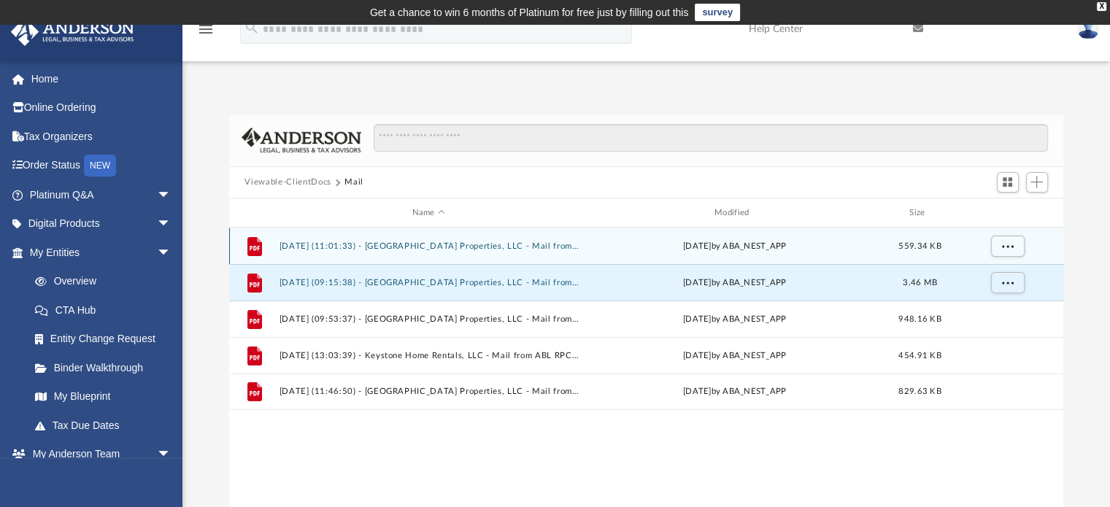
click at [505, 247] on button "2024.08.30 (11:01:33) - Manassas Properties, LLC - Mail from Wake County Tax Ad…" at bounding box center [428, 246] width 299 height 9
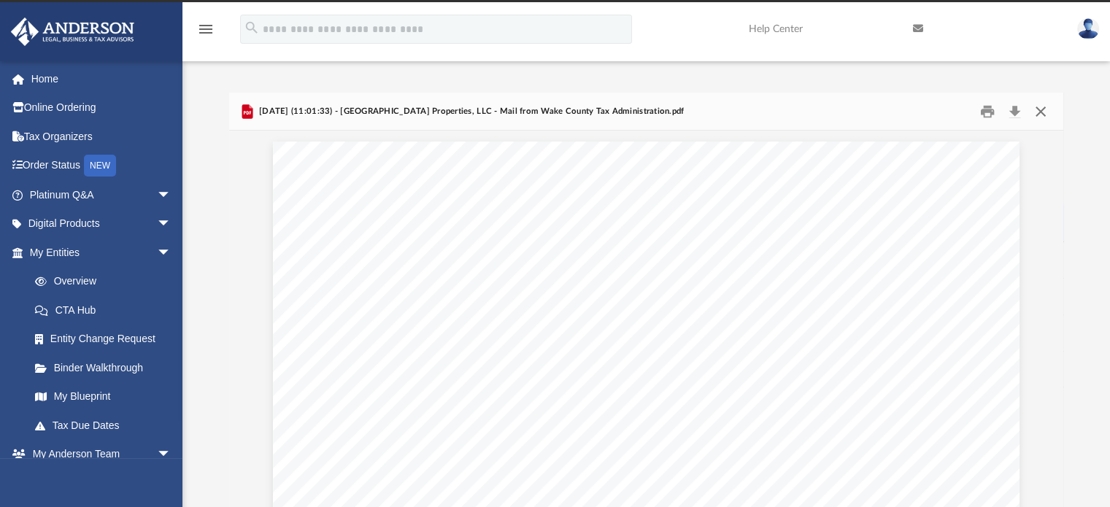
click at [1039, 110] on button "Close" at bounding box center [1041, 111] width 26 height 23
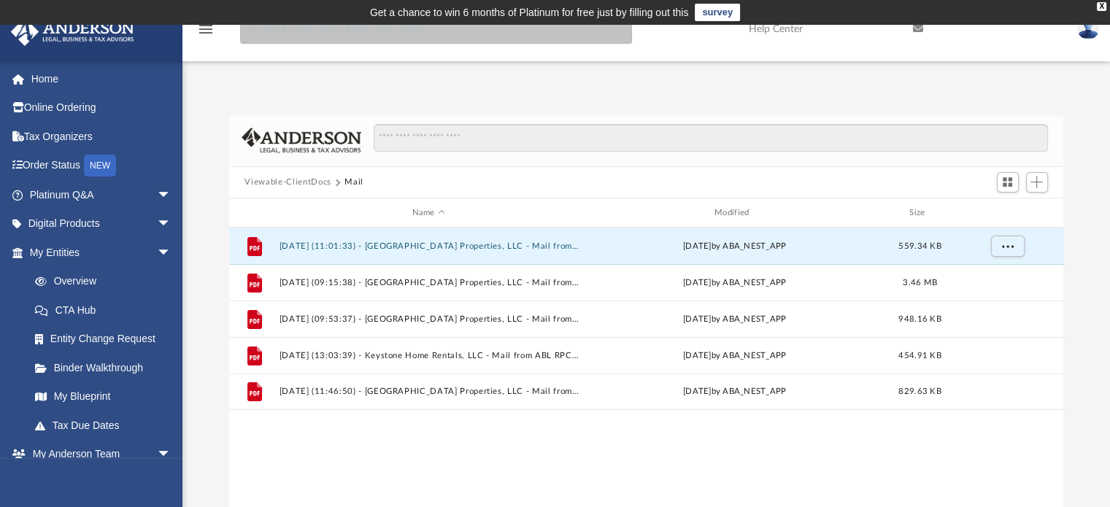
click at [338, 35] on input "search" at bounding box center [436, 29] width 392 height 29
type input "**********"
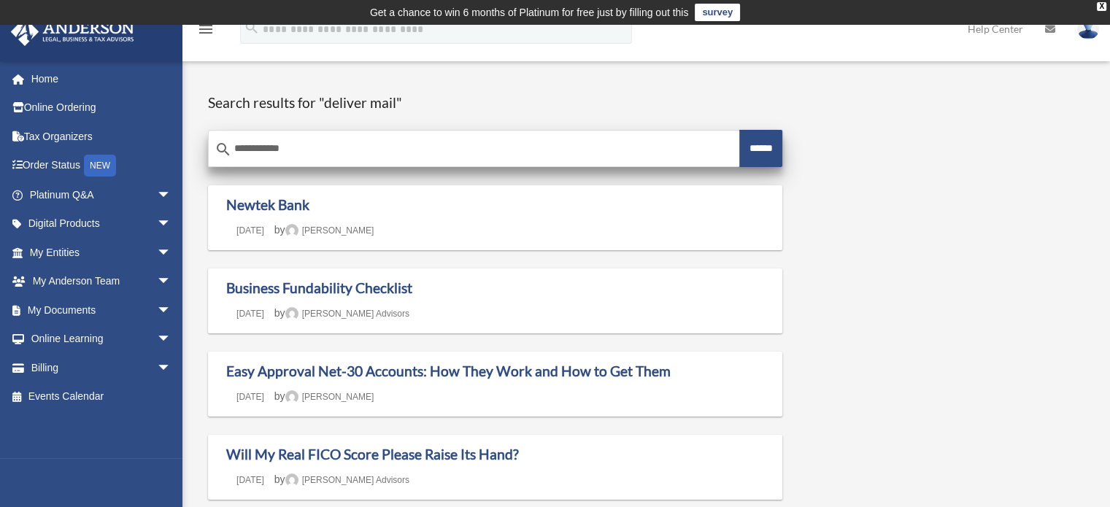
click at [351, 145] on input "**********" at bounding box center [474, 148] width 531 height 35
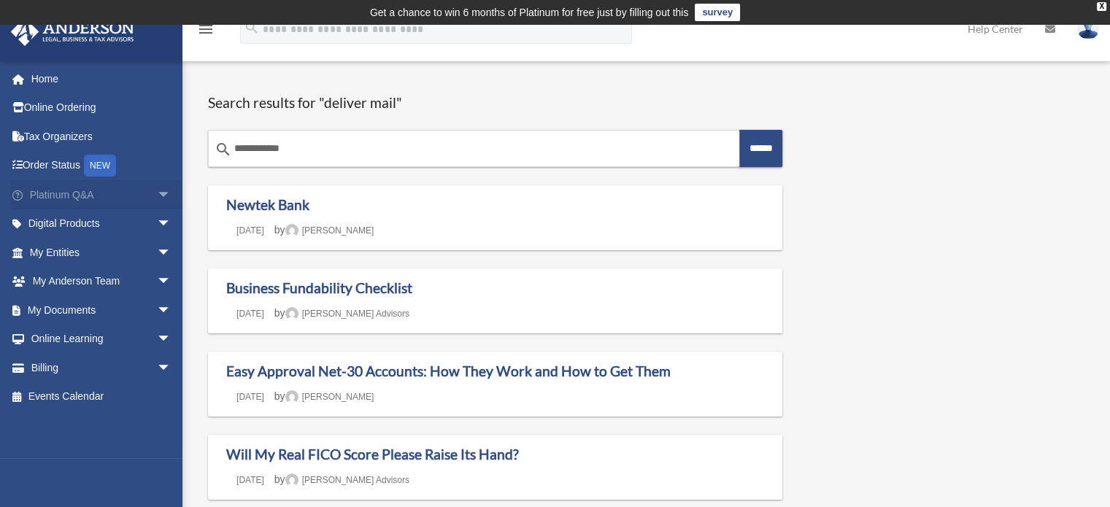
click at [55, 192] on link "Platinum Q&A arrow_drop_down" at bounding box center [101, 194] width 183 height 29
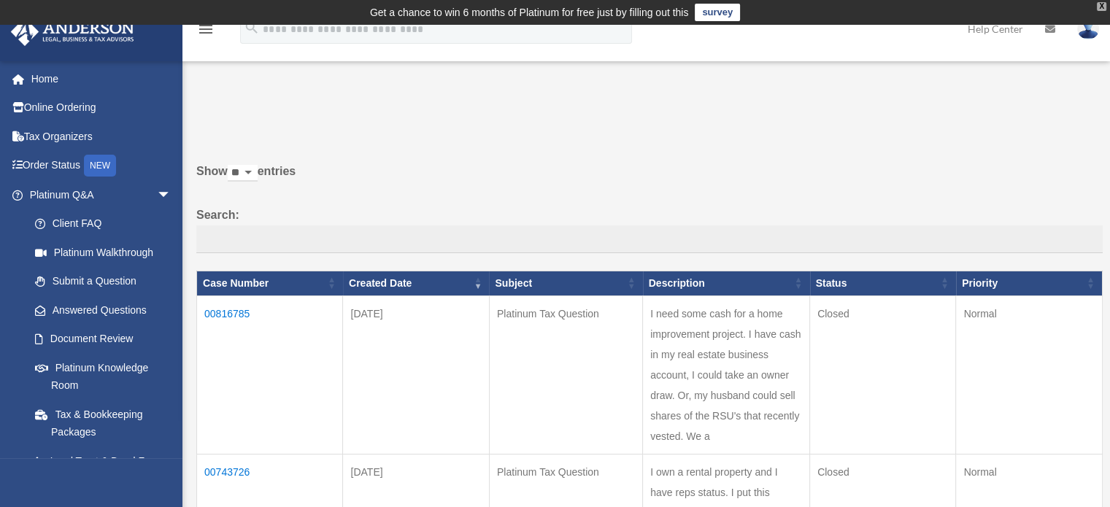
click at [1102, 5] on div "X" at bounding box center [1101, 6] width 9 height 9
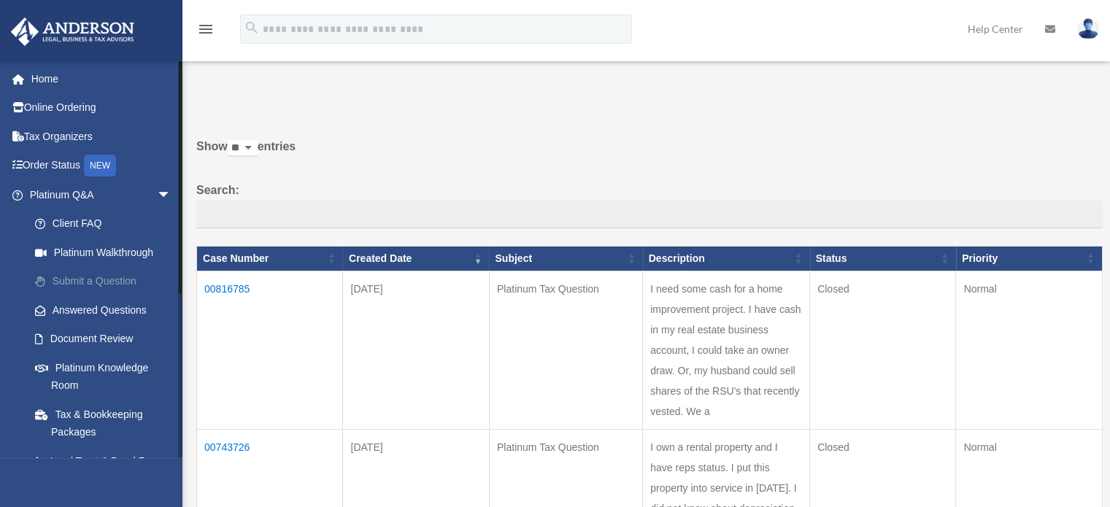
click at [69, 281] on link "Submit a Question" at bounding box center [106, 281] width 173 height 29
click at [85, 225] on link "Client FAQ" at bounding box center [106, 224] width 173 height 29
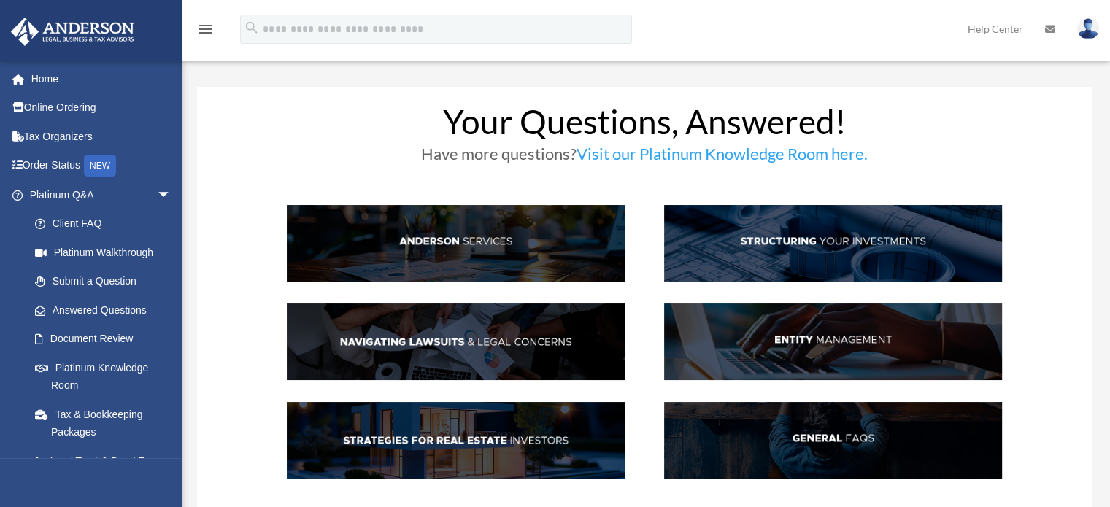
click at [833, 443] on img at bounding box center [833, 440] width 338 height 77
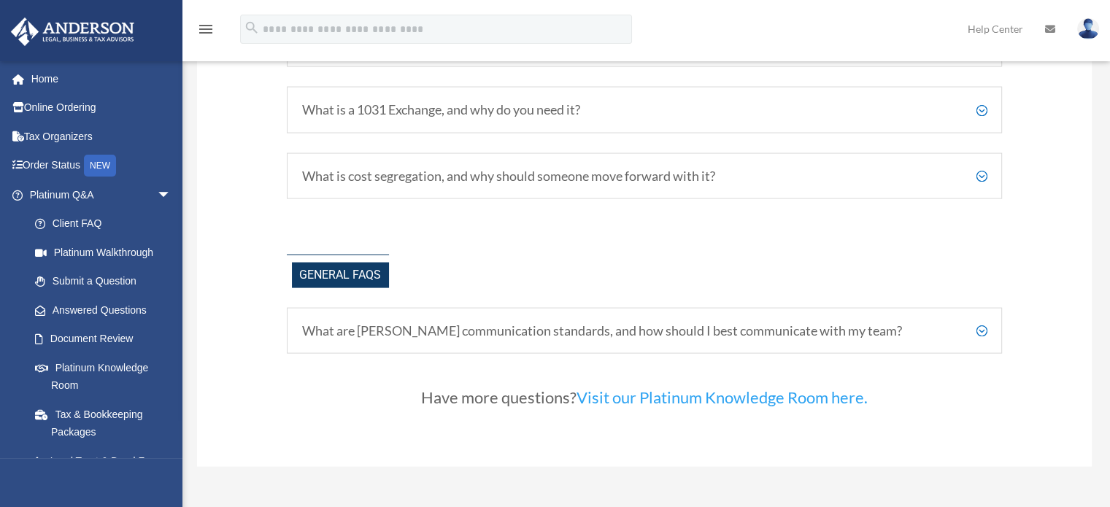
scroll to position [3090, 0]
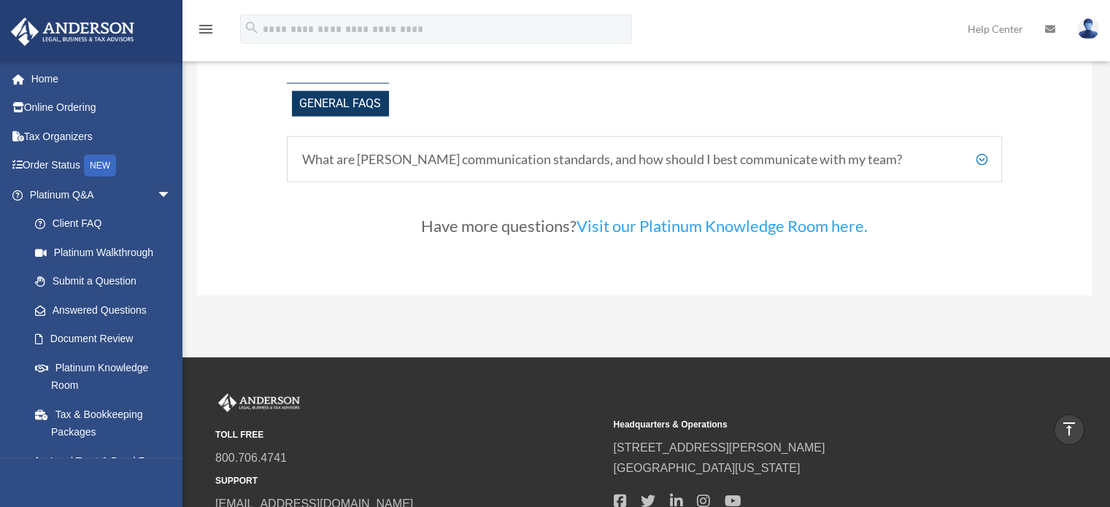
click at [980, 164] on h5 "What are [PERSON_NAME] communication standards, and how should I best communica…" at bounding box center [645, 160] width 686 height 16
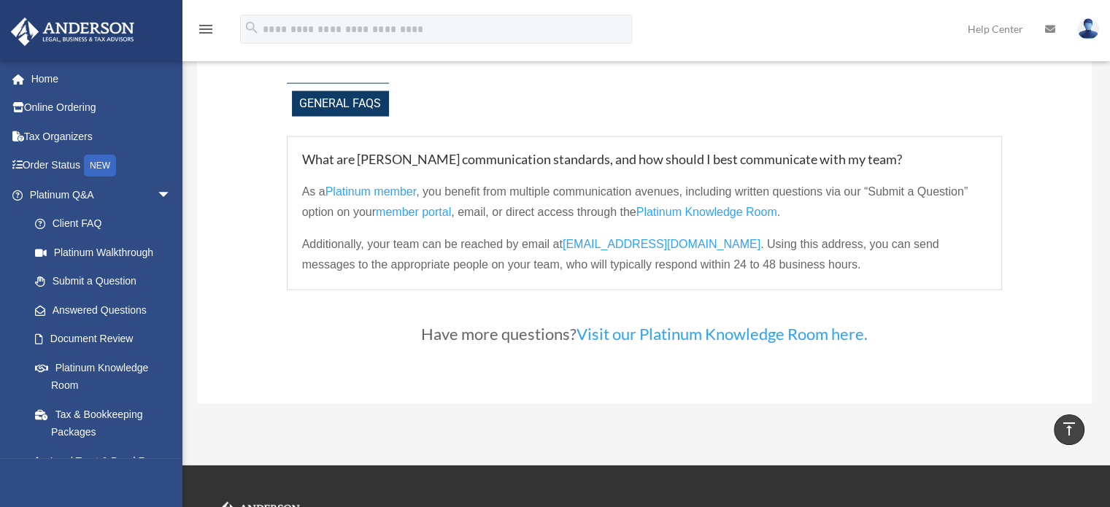
click at [645, 248] on span "[EMAIL_ADDRESS][DOMAIN_NAME]" at bounding box center [662, 244] width 198 height 12
